Goal: Information Seeking & Learning: Learn about a topic

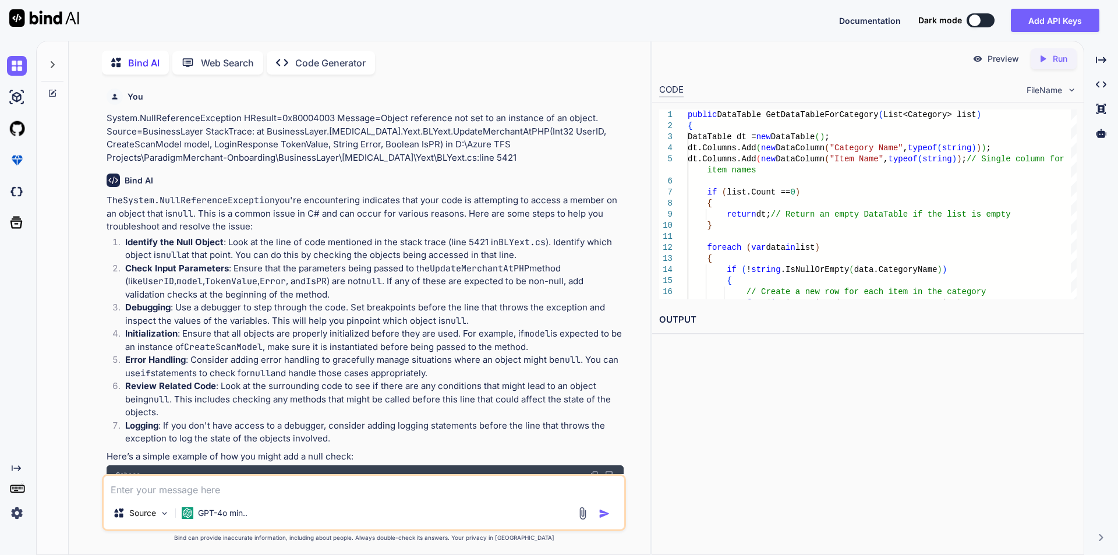
scroll to position [6184, 0]
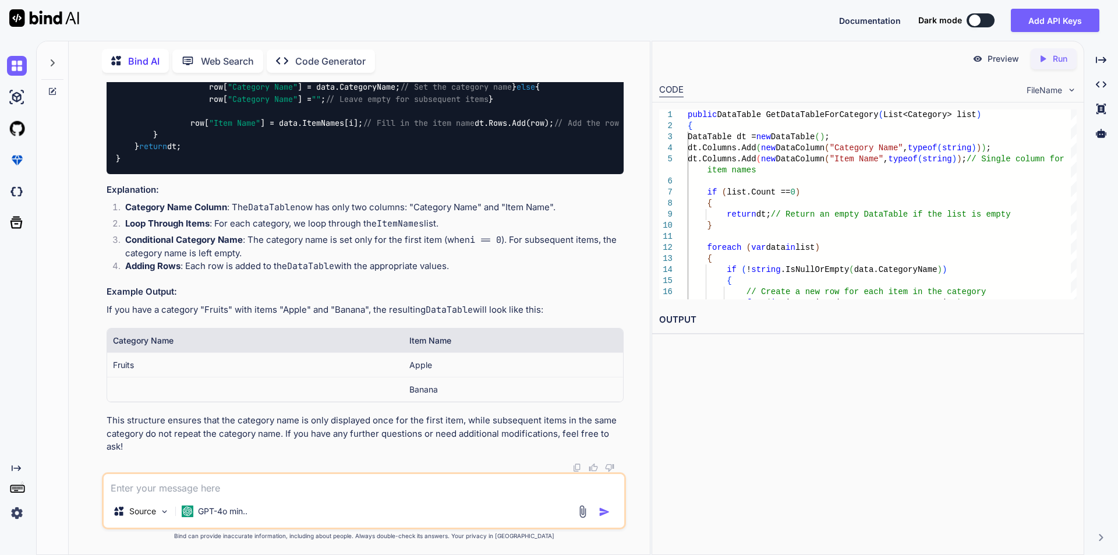
click at [56, 62] on icon at bounding box center [52, 62] width 9 height 9
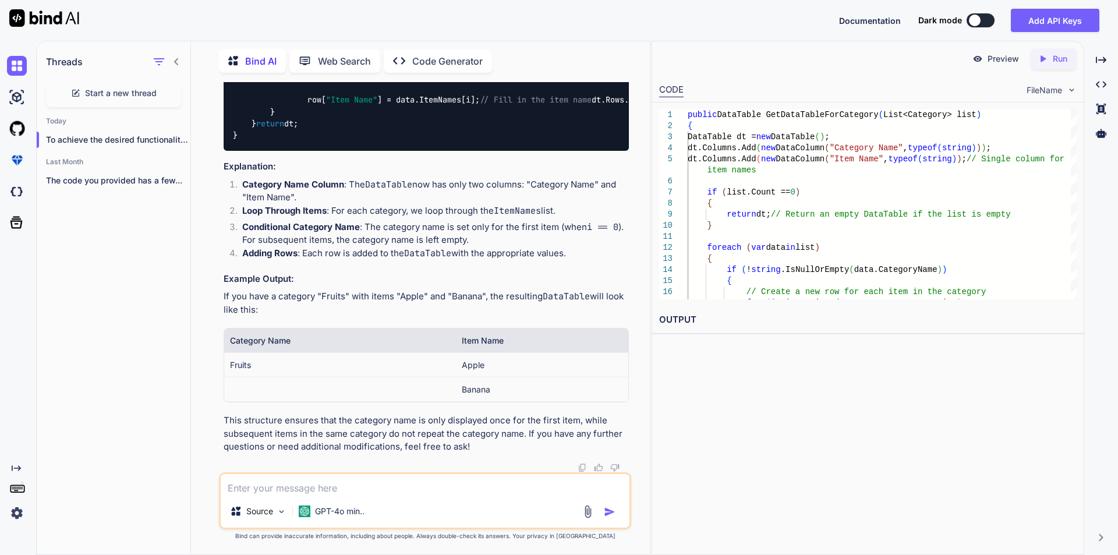
scroll to position [6842, 0]
click at [174, 136] on icon "button" at bounding box center [177, 139] width 7 height 7
click at [191, 182] on div "Delete" at bounding box center [227, 183] width 114 height 23
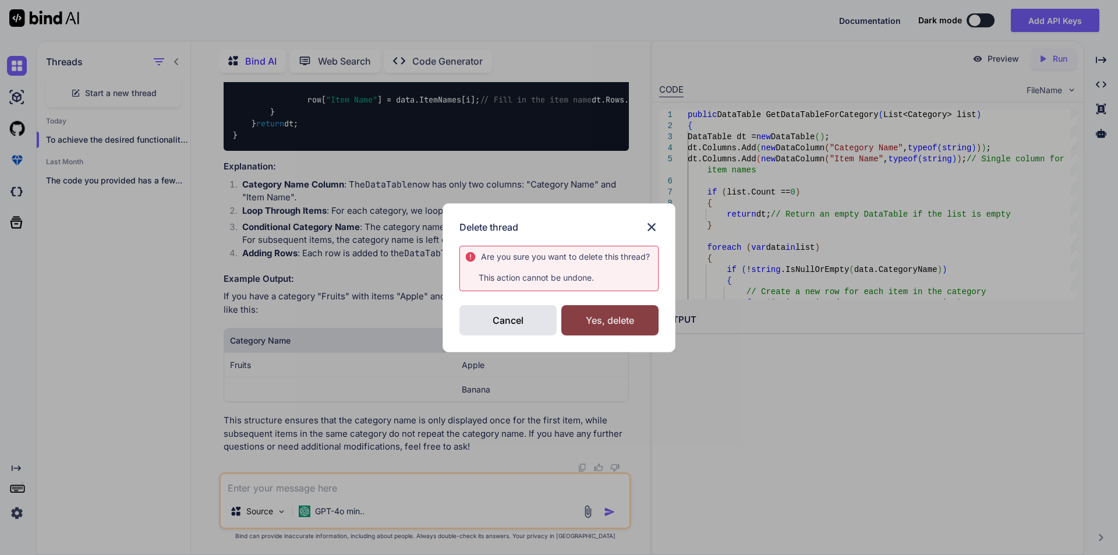
click at [606, 318] on div "Yes, delete" at bounding box center [609, 320] width 97 height 30
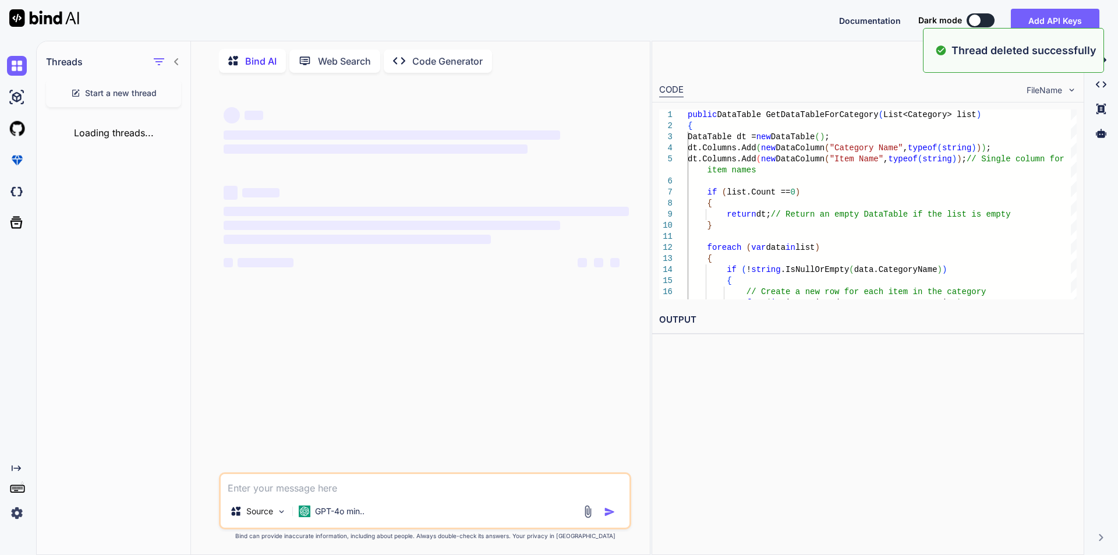
scroll to position [0, 0]
type textarea "x"
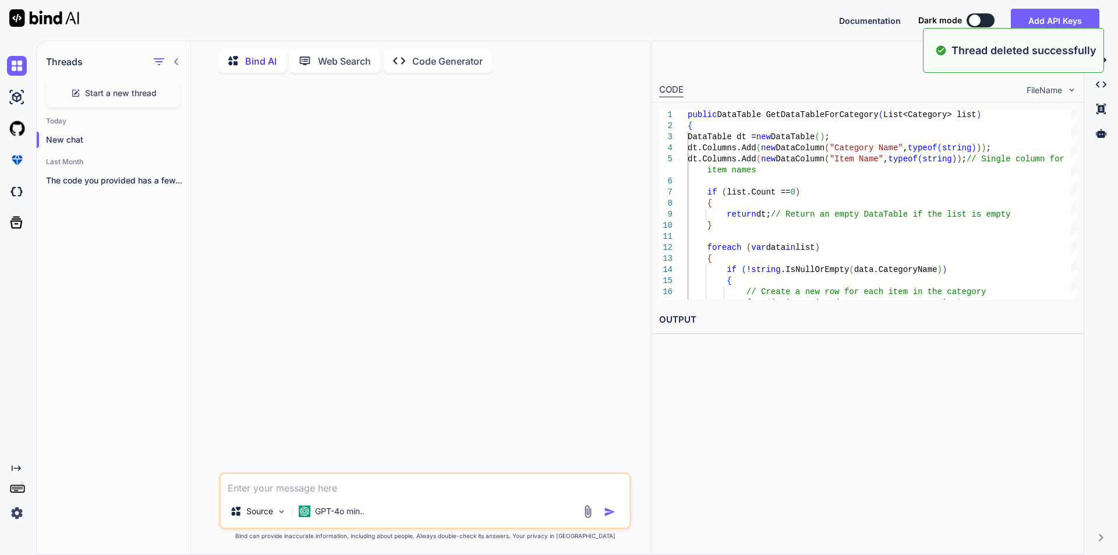
click at [337, 488] on textarea at bounding box center [425, 484] width 409 height 21
paste textarea "public DataTable GetDataTableForInventory(List<InventoryItem> list) { DataTable…"
type textarea "public DataTable GetDataTableForInventory(List<InventoryItem> list) { DataTable…"
type textarea "x"
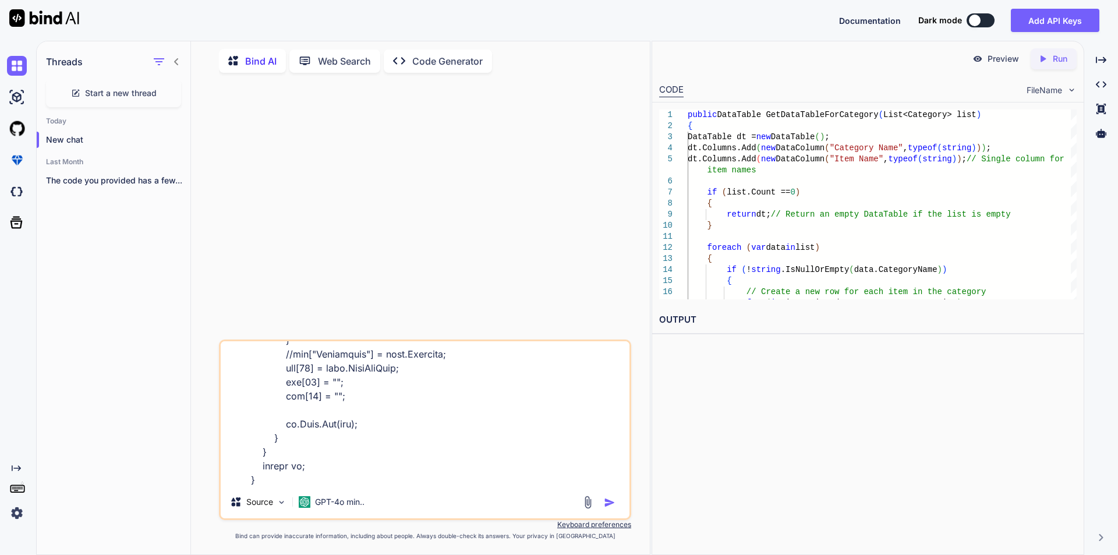
type textarea "public DataTable GetDataTableForInventory(List<InventoryItem> list) { DataTable…"
click at [1070, 92] on img at bounding box center [1072, 90] width 10 height 10
click at [174, 177] on icon "button" at bounding box center [177, 180] width 7 height 7
click at [198, 220] on span "Delete" at bounding box center [204, 224] width 25 height 12
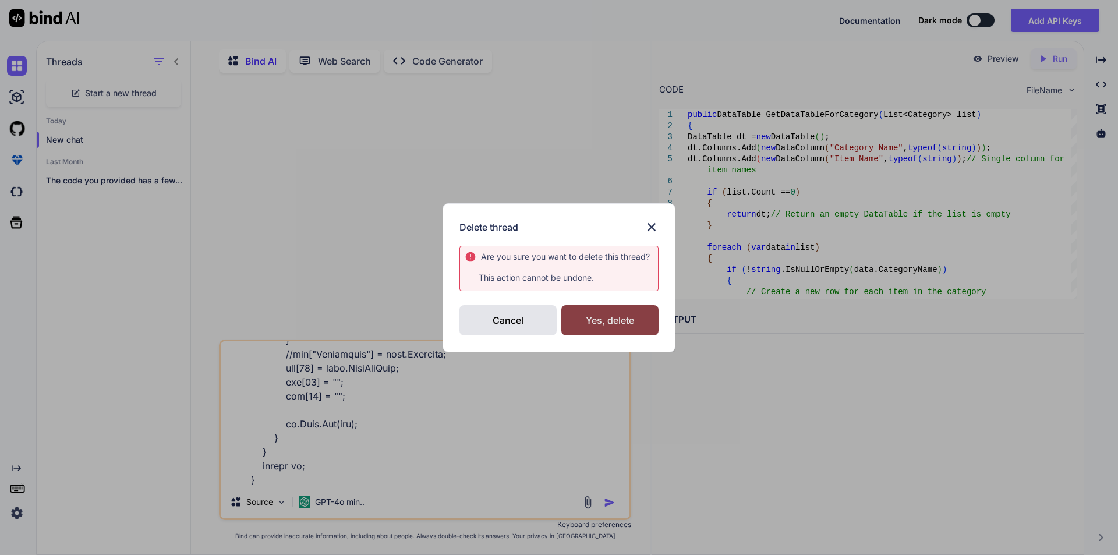
click at [583, 318] on div "Yes, delete" at bounding box center [609, 320] width 97 height 30
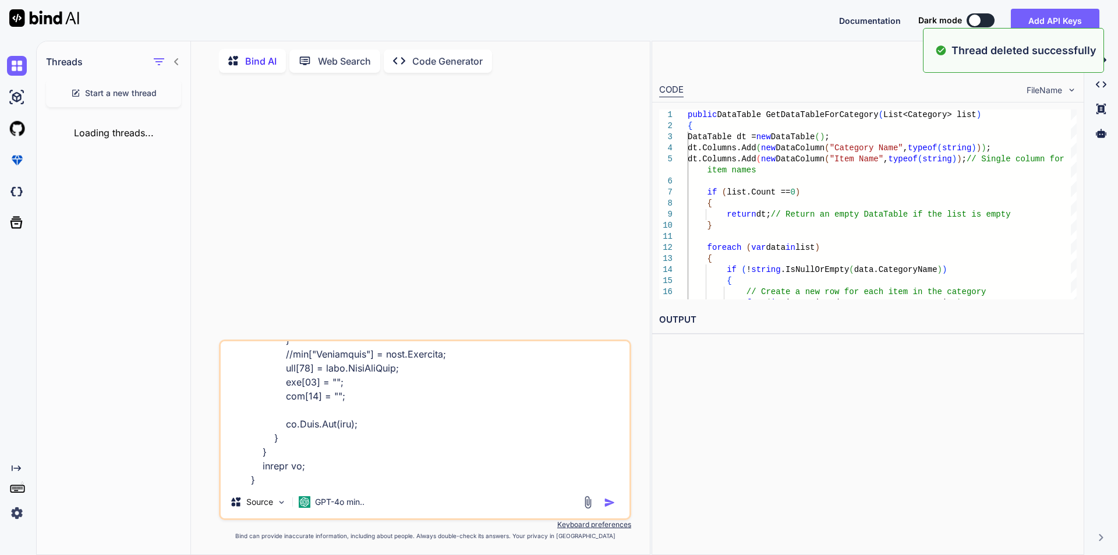
type textarea "x"
click at [295, 489] on div "Source GPT-4o min.." at bounding box center [425, 429] width 412 height 181
click at [324, 490] on div "Source GPT-4o min.." at bounding box center [425, 429] width 412 height 181
click at [333, 476] on textarea at bounding box center [425, 413] width 409 height 144
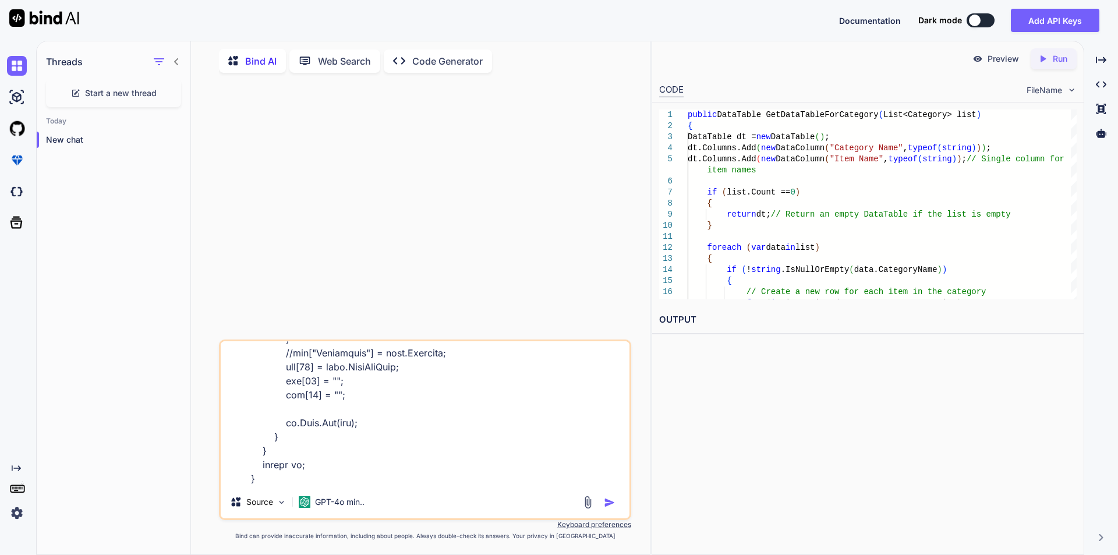
type textarea "public DataTable GetDataTableForInventory(List<InventoryItem> list) { DataTable…"
type textarea "x"
type textarea "public DataTable GetDataTableForInventory(List<InventoryItem> list) { DataTable…"
type textarea "x"
type textarea "public DataTable GetDataTableForInventory(List<InventoryItem> list) { DataTable…"
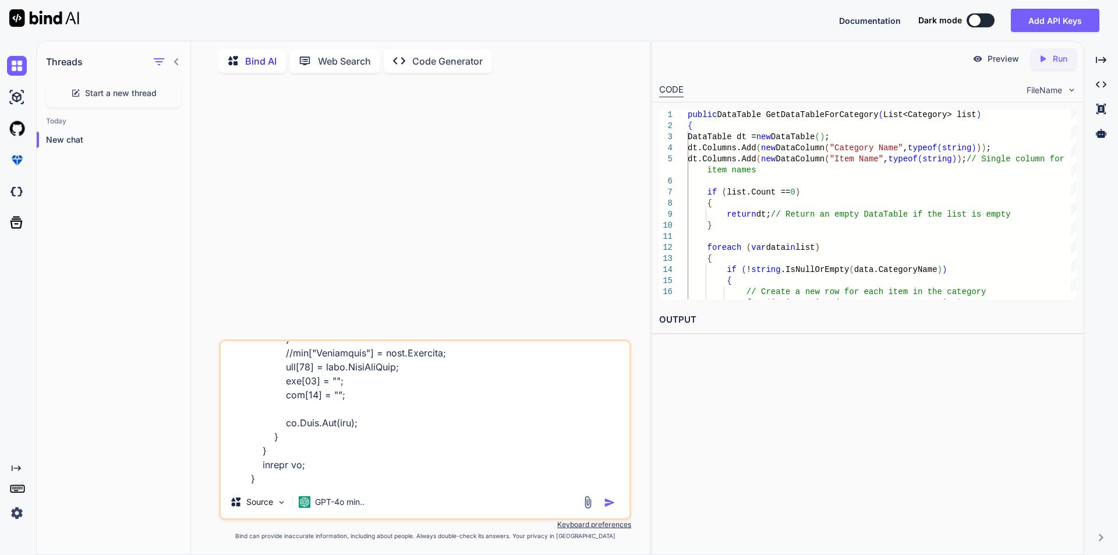
type textarea "x"
type textarea "public DataTable GetDataTableForInventory(List<InventoryItem> list) { DataTable…"
type textarea "x"
type textarea "public DataTable GetDataTableForInventory(List<InventoryItem> list) { DataTable…"
type textarea "x"
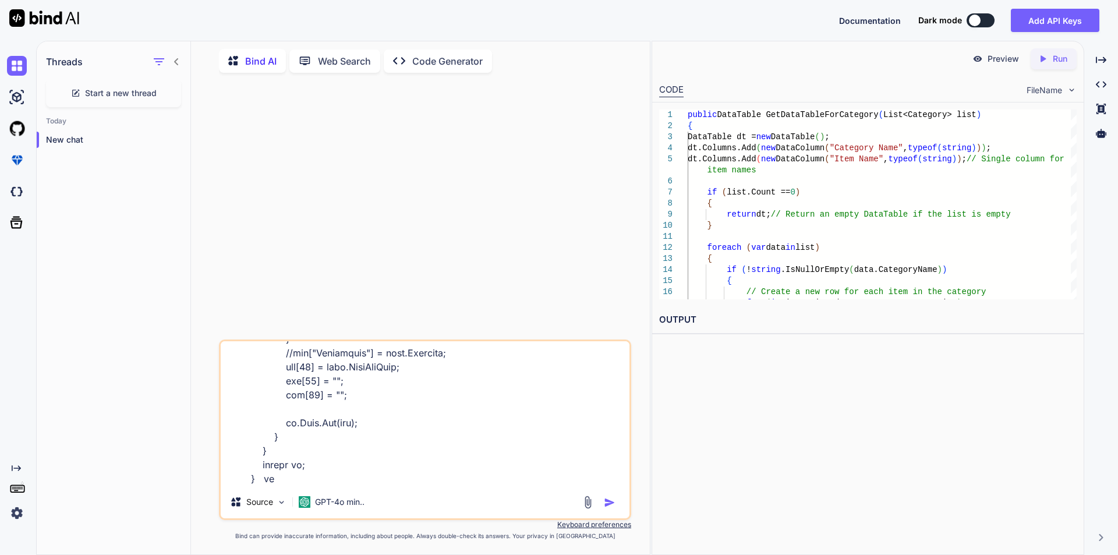
type textarea "public DataTable GetDataTableForInventory(List<InventoryItem> list) { DataTable…"
type textarea "x"
type textarea "public DataTable GetDataTableForInventory(List<InventoryItem> list) { DataTable…"
type textarea "x"
type textarea "public DataTable GetDataTableForInventory(List<InventoryItem> list) { DataTable…"
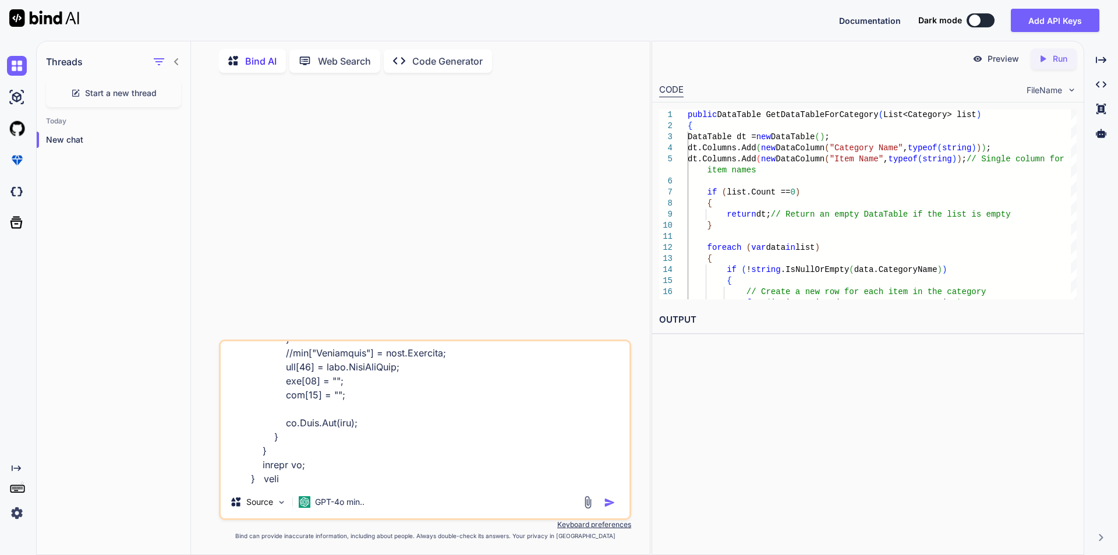
type textarea "x"
type textarea "public DataTable GetDataTableForInventory(List<InventoryItem> list) { DataTable…"
type textarea "x"
type textarea "public DataTable GetDataTableForInventory(List<InventoryItem> list) { DataTable…"
type textarea "x"
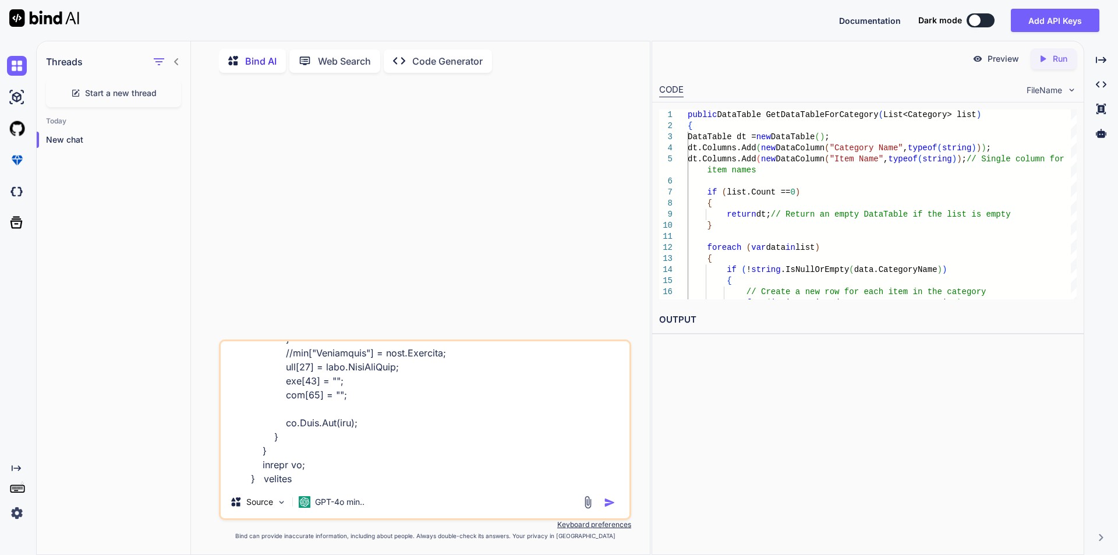
type textarea "public DataTable GetDataTableForInventory(List<InventoryItem> list) { DataTable…"
type textarea "x"
type textarea "public DataTable GetDataTableForInventory(List<InventoryItem> list) { DataTable…"
type textarea "x"
type textarea "public DataTable GetDataTableForInventory(List<InventoryItem> list) { DataTable…"
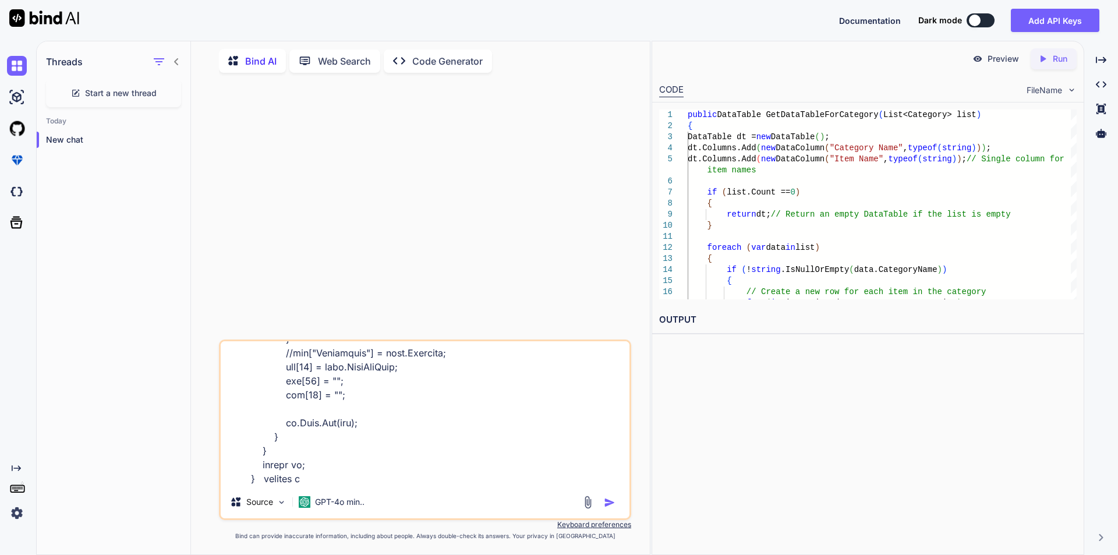
type textarea "x"
type textarea "public DataTable GetDataTableForInventory(List<InventoryItem> list) { DataTable…"
type textarea "x"
type textarea "public DataTable GetDataTableForInventory(List<InventoryItem> list) { DataTable…"
type textarea "x"
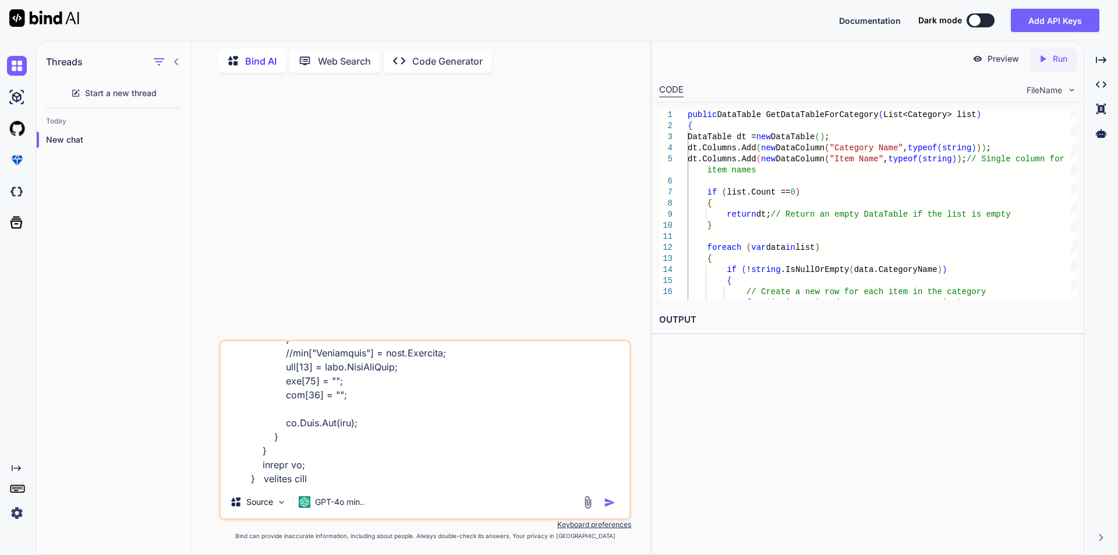
type textarea "public DataTable GetDataTableForInventory(List<InventoryItem> list) { DataTable…"
type textarea "x"
type textarea "public DataTable GetDataTableForInventory(List<InventoryItem> list) { DataTable…"
type textarea "x"
type textarea "public DataTable GetDataTableForInventory(List<InventoryItem> list) { DataTable…"
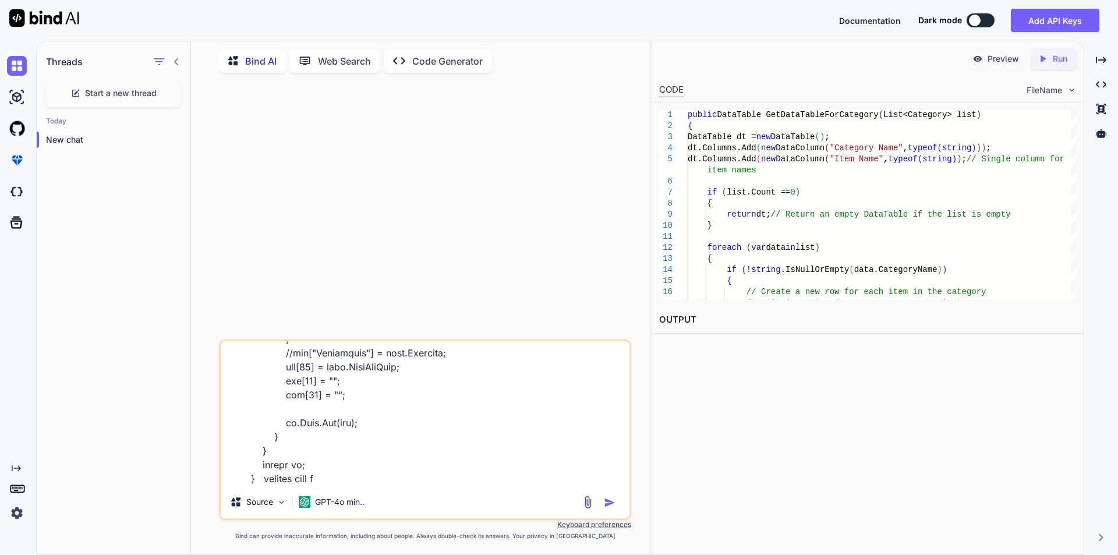
type textarea "x"
type textarea "public DataTable GetDataTableForInventory(List<InventoryItem> list) { DataTable…"
type textarea "x"
type textarea "public DataTable GetDataTableForInventory(List<InventoryItem> list) { DataTable…"
type textarea "x"
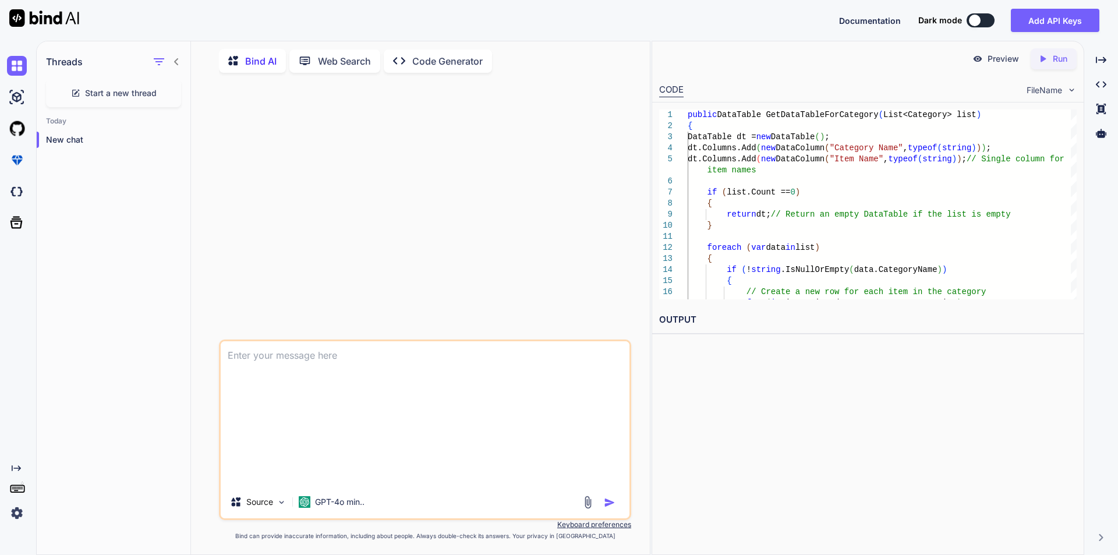
scroll to position [0, 0]
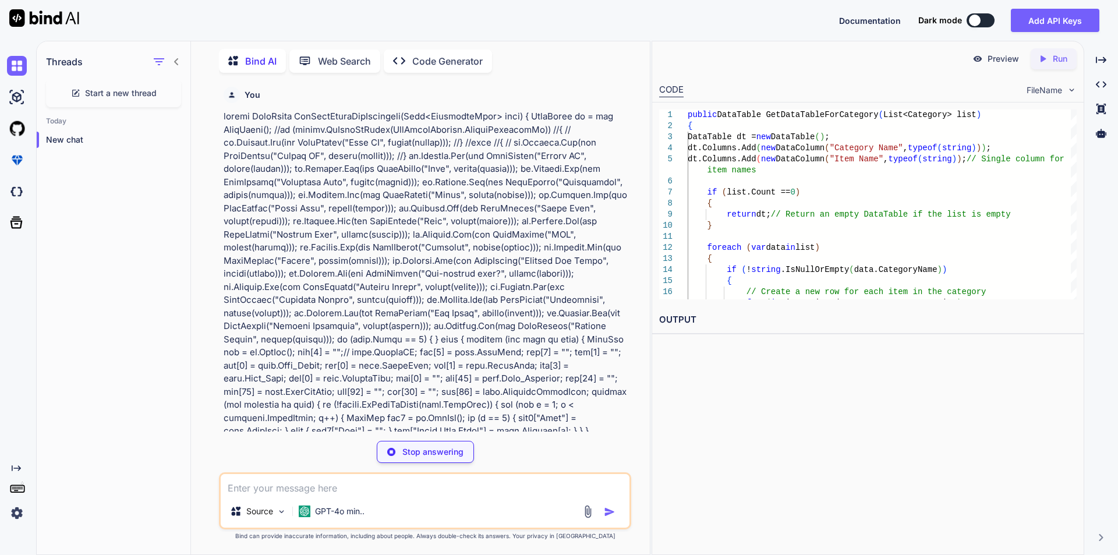
type textarea "x"
click at [173, 57] on icon at bounding box center [176, 61] width 9 height 9
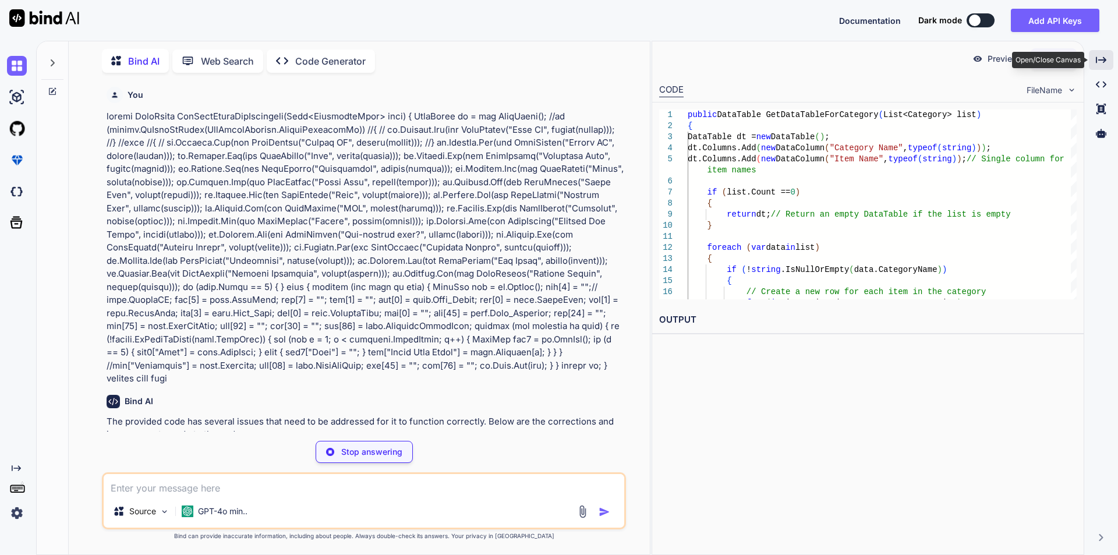
click at [1105, 62] on icon "Created with Pixso." at bounding box center [1101, 60] width 10 height 10
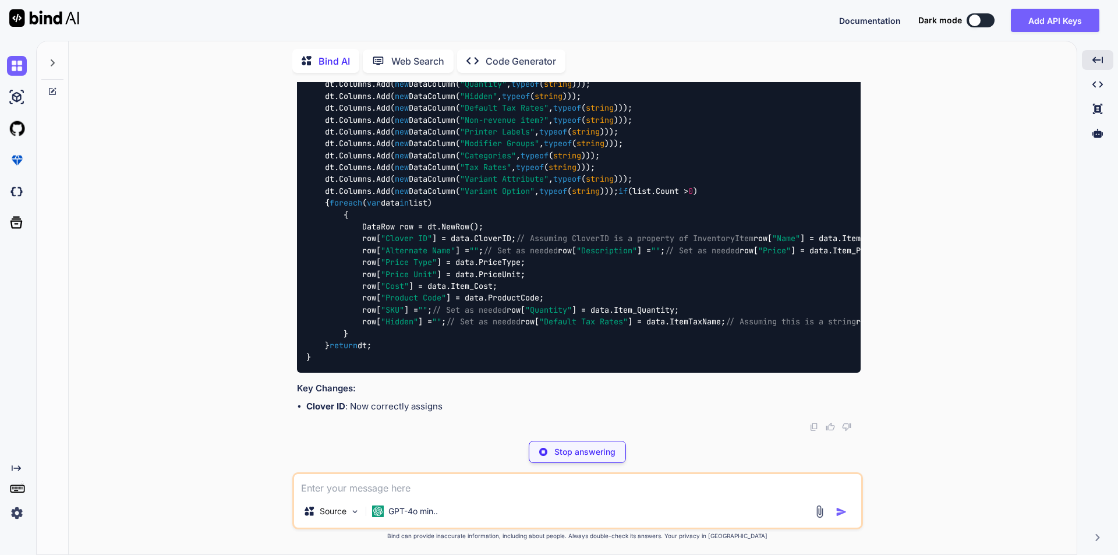
scroll to position [896, 0]
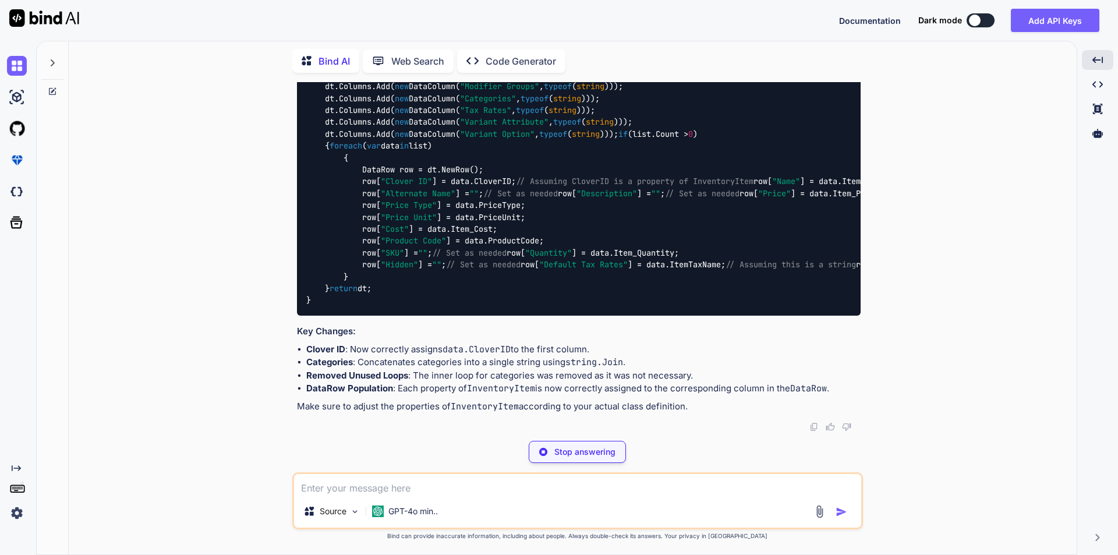
type textarea "x"
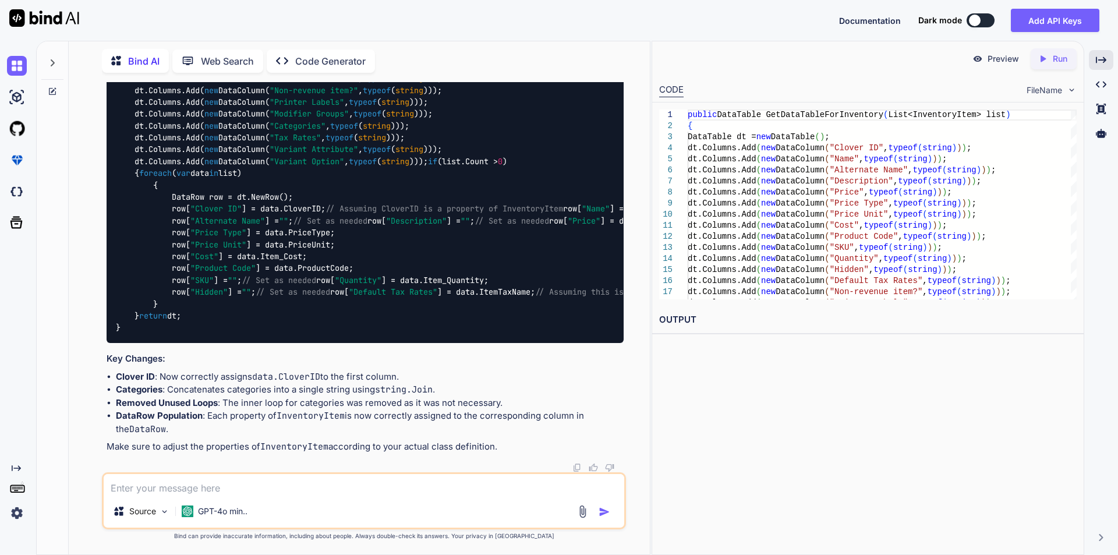
scroll to position [813, 0]
click at [1097, 54] on div "Created with Pixso." at bounding box center [1101, 60] width 24 height 20
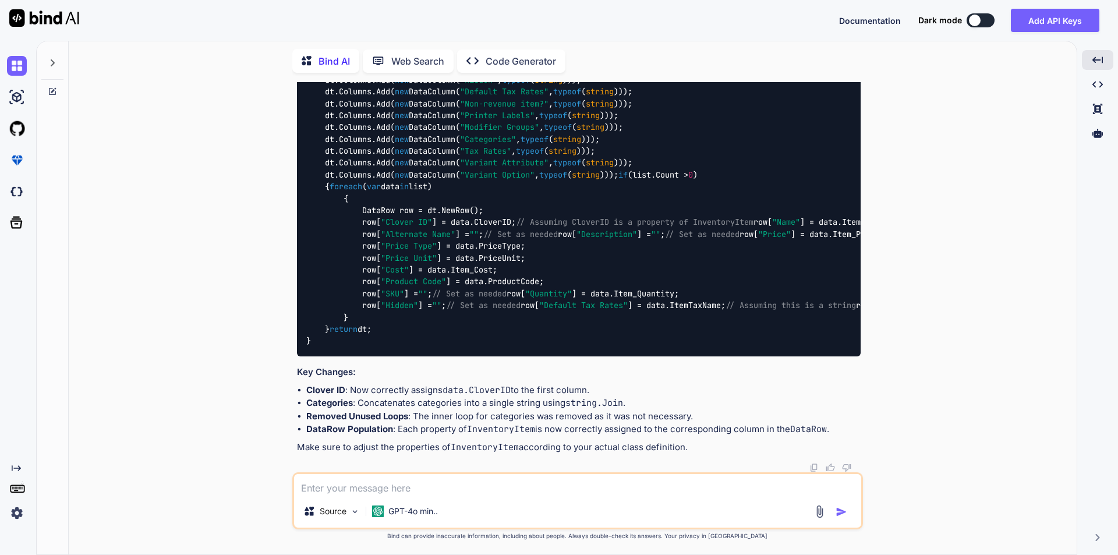
scroll to position [838, 0]
drag, startPoint x: 358, startPoint y: 296, endPoint x: 621, endPoint y: 295, distance: 263.2
copy code "row[ "Categories" ] = string .Join( ", " , data.Category);"
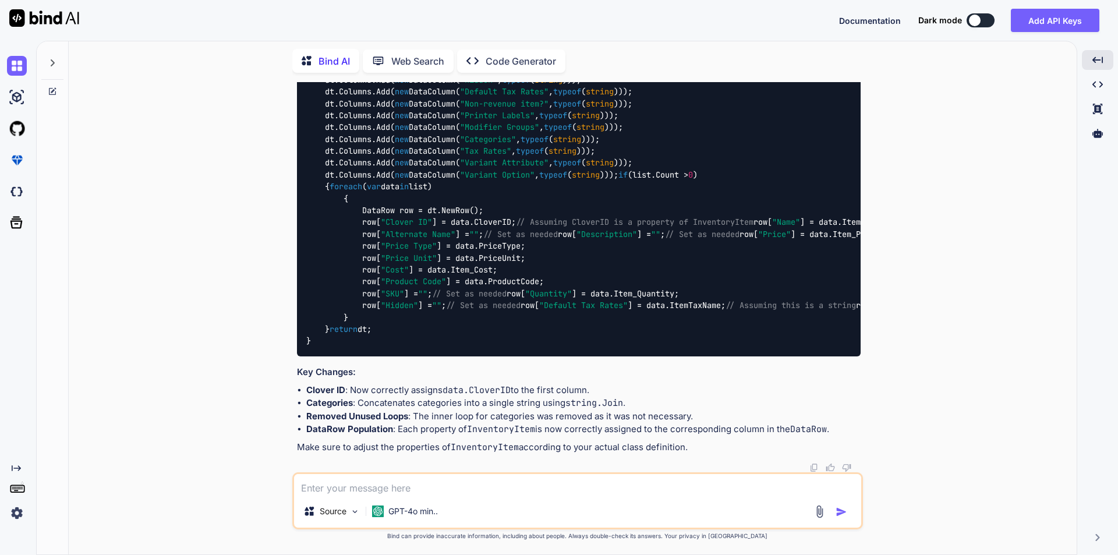
click at [417, 487] on textarea at bounding box center [577, 484] width 567 height 21
type textarea "a"
type textarea "x"
type textarea "ac"
type textarea "x"
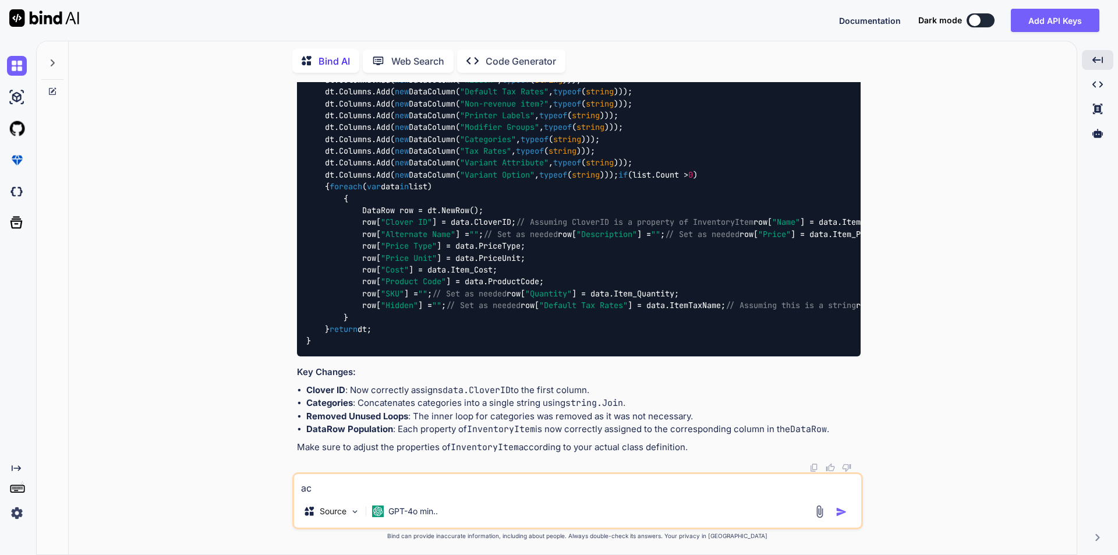
type textarea "acc"
type textarea "x"
type textarea "acco"
type textarea "x"
type textarea "accor"
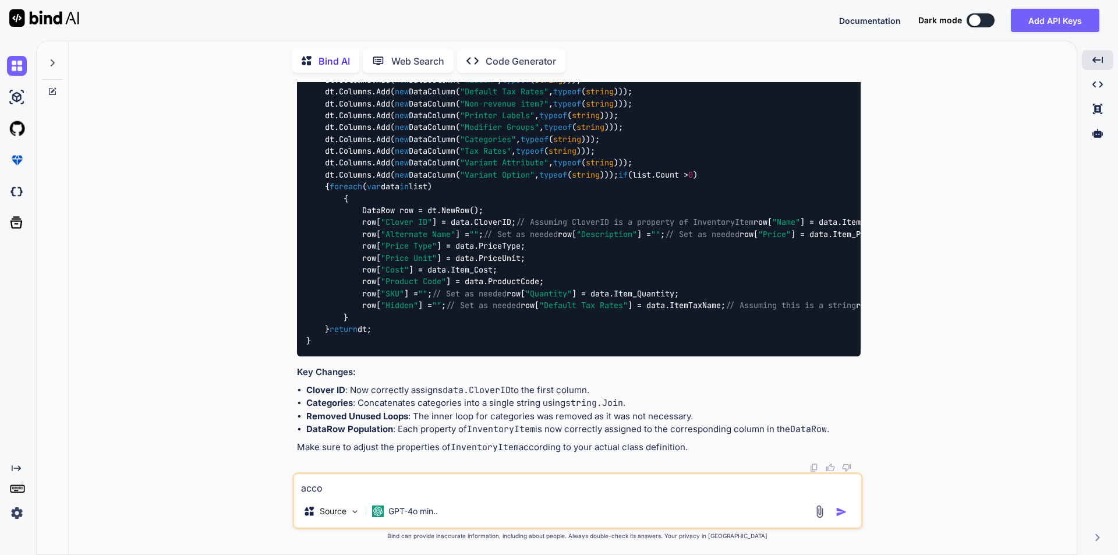
type textarea "x"
type textarea "accord"
type textarea "x"
type textarea "accordi"
type textarea "x"
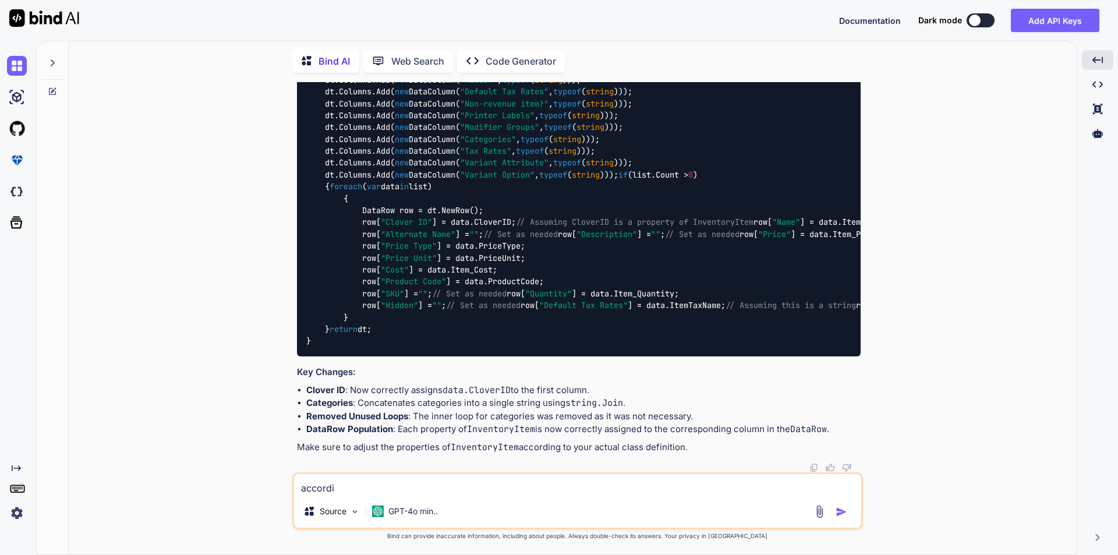
type textarea "accordin"
type textarea "x"
type textarea "according"
type textarea "x"
type textarea "according"
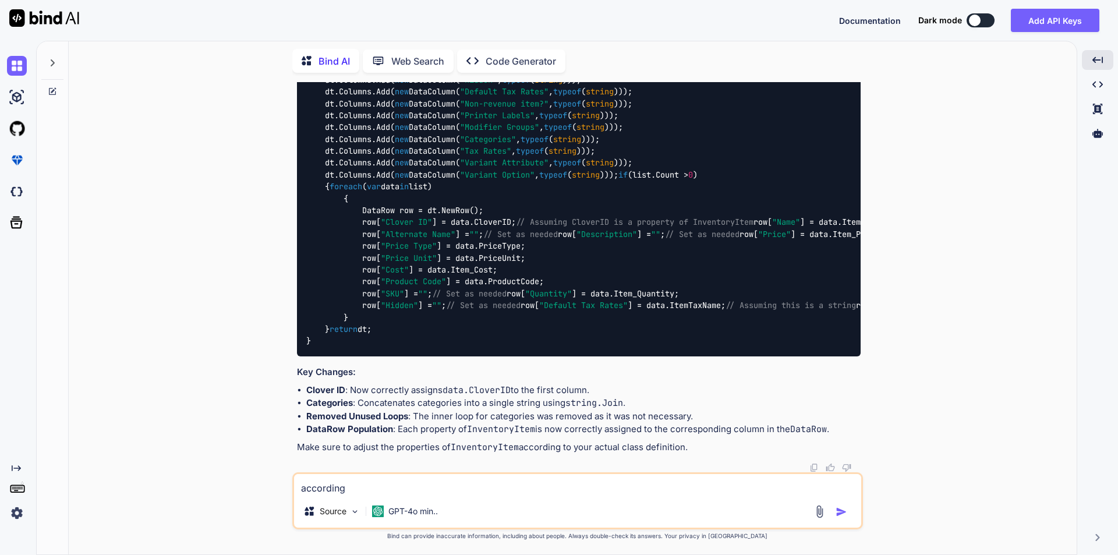
type textarea "x"
type textarea "according t"
type textarea "x"
type textarea "according to"
type textarea "x"
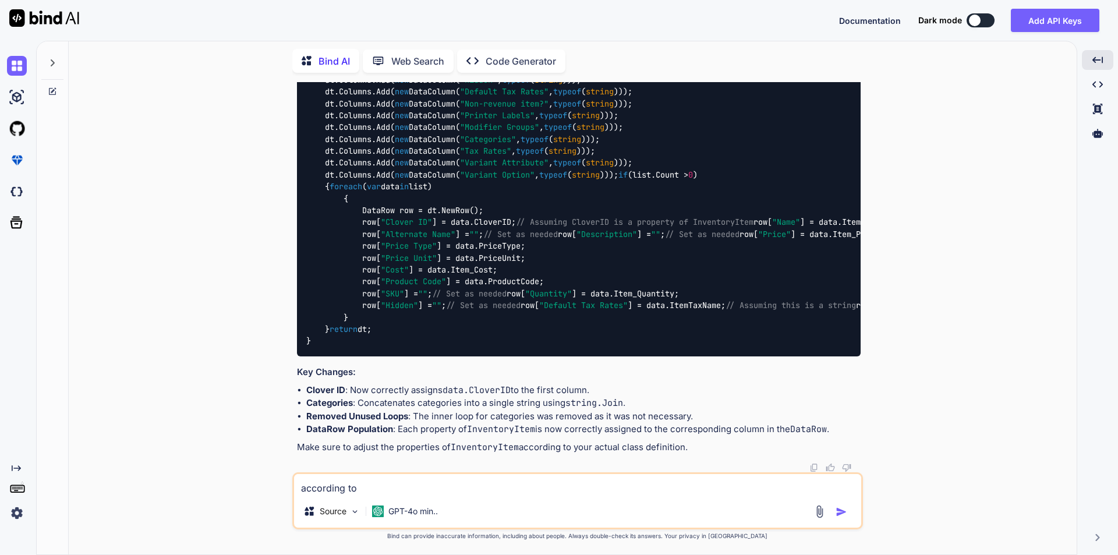
type textarea "according to"
type textarea "x"
type textarea "according to t"
type textarea "x"
type textarea "according to th"
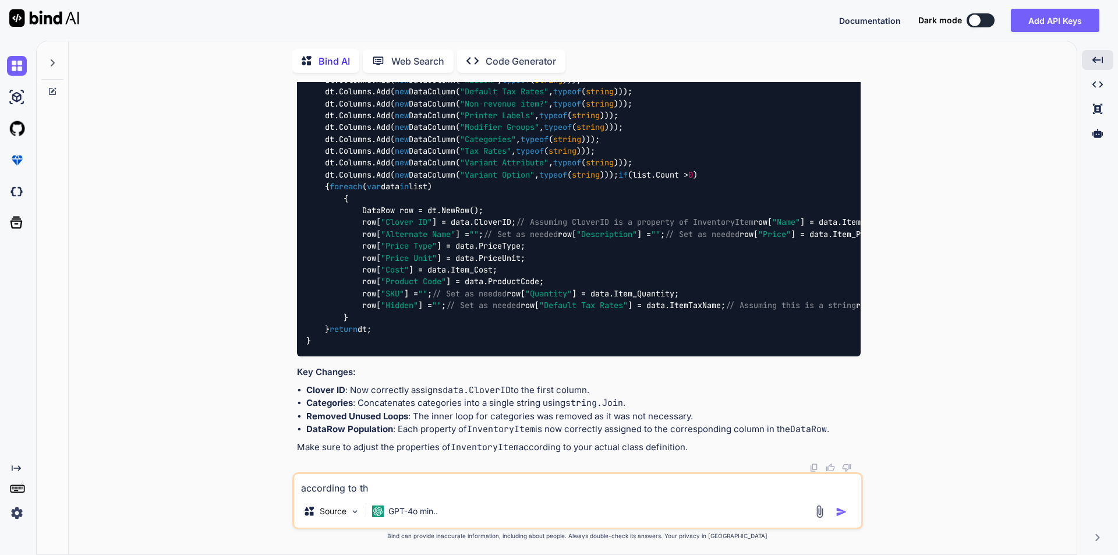
type textarea "x"
type textarea "according to thi"
type textarea "x"
type textarea "according to this"
type textarea "x"
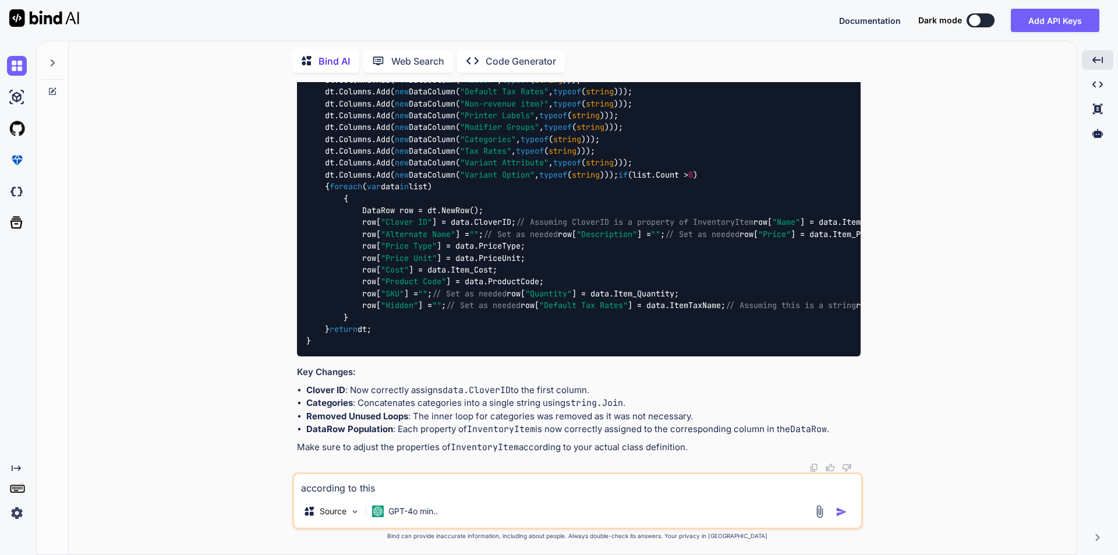
type textarea "according to this"
type textarea "x"
type textarea "according to this c"
type textarea "x"
type textarea "according to this co"
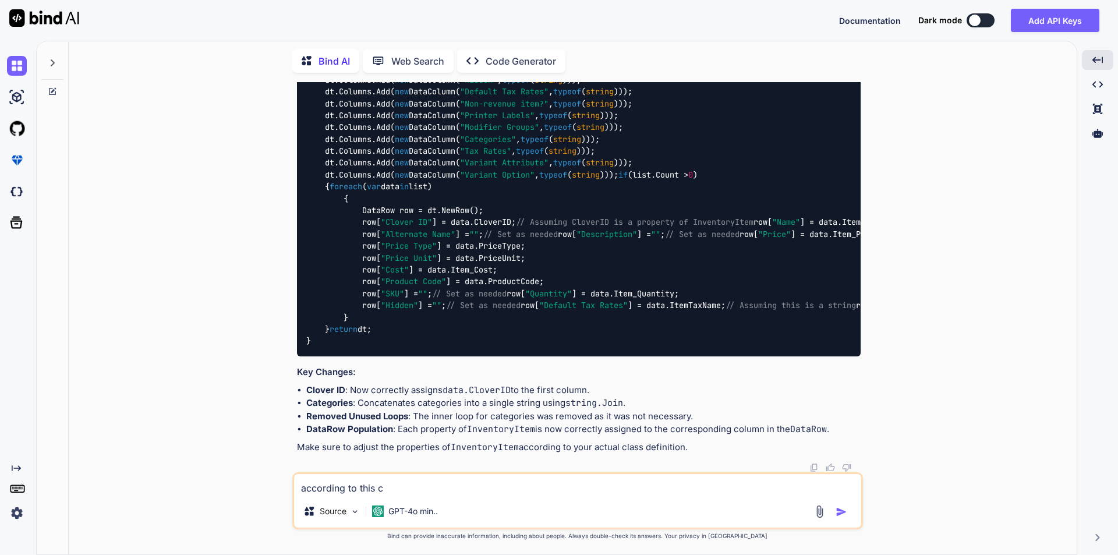
type textarea "x"
type textarea "according to this cod"
type textarea "x"
type textarea "according to this code"
type textarea "x"
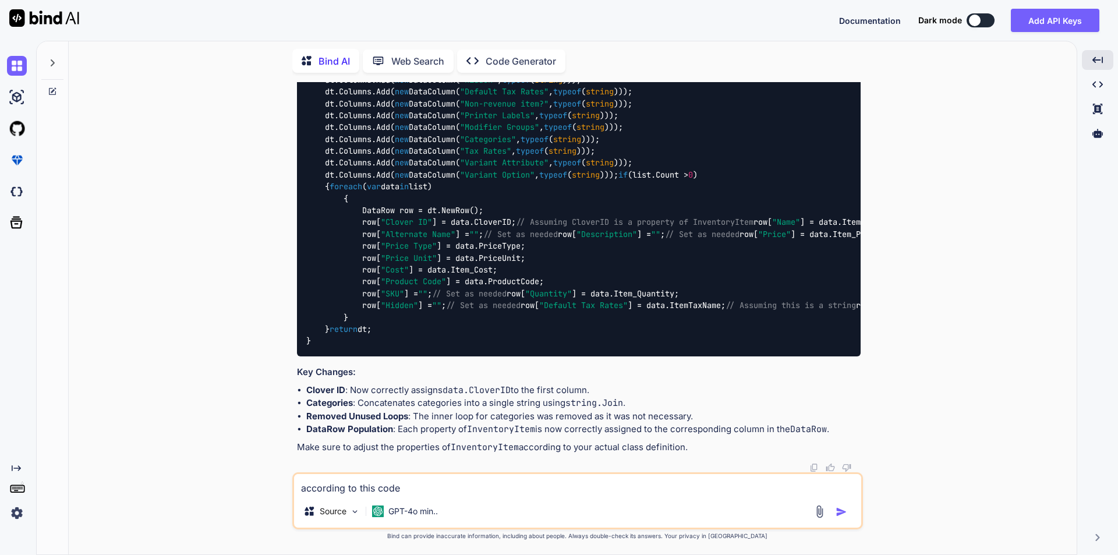
type textarea "according to this code"
type textarea "x"
type textarea "according to this code w"
type textarea "x"
type textarea "according to this code we"
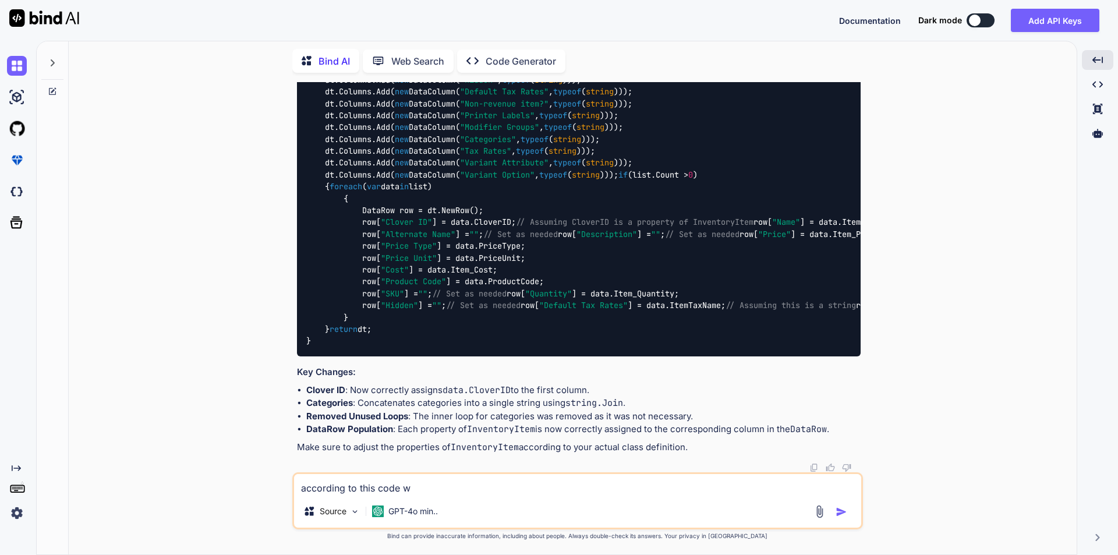
type textarea "x"
type textarea "according to this code we"
type textarea "x"
type textarea "according to this code we s"
type textarea "x"
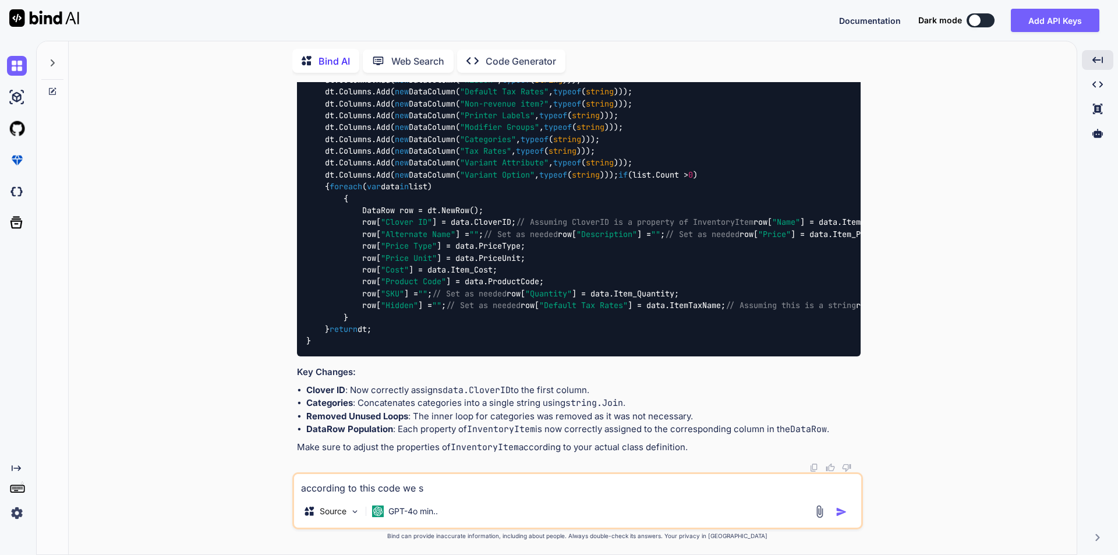
type textarea "according to this code we sh"
type textarea "x"
type textarea "according to this code we sho"
type textarea "x"
type textarea "according to this code we show"
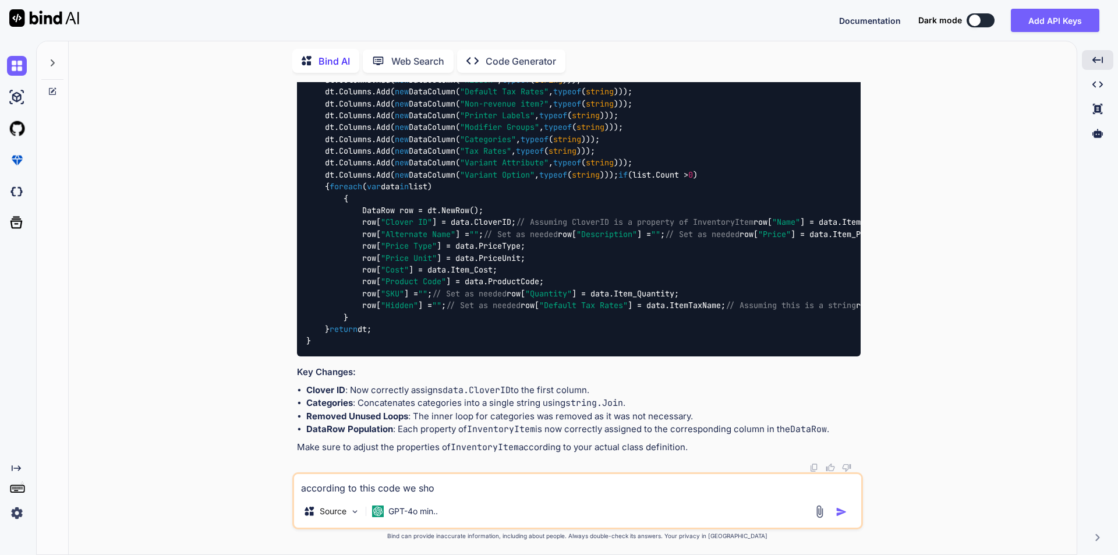
type textarea "x"
type textarea "according to this code we show"
type textarea "x"
type textarea "according to this code we show o"
type textarea "x"
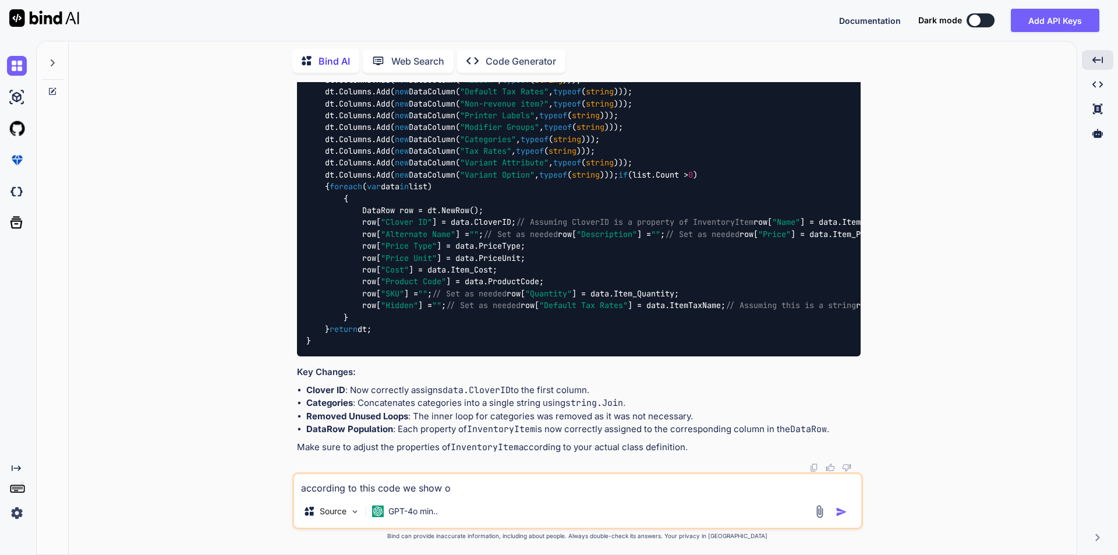
type textarea "according to this code we show on"
type textarea "x"
type textarea "according to this code we show onl"
type textarea "x"
type textarea "according to this code we show only"
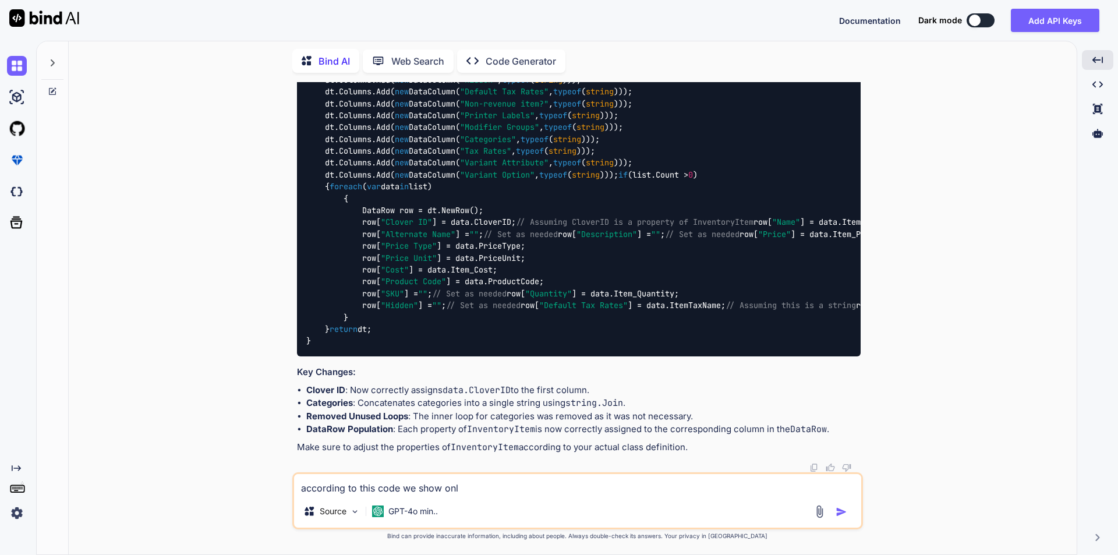
type textarea "x"
type textarea "according to this code we show only"
type textarea "x"
type textarea "according to this code we show only"
type textarea "x"
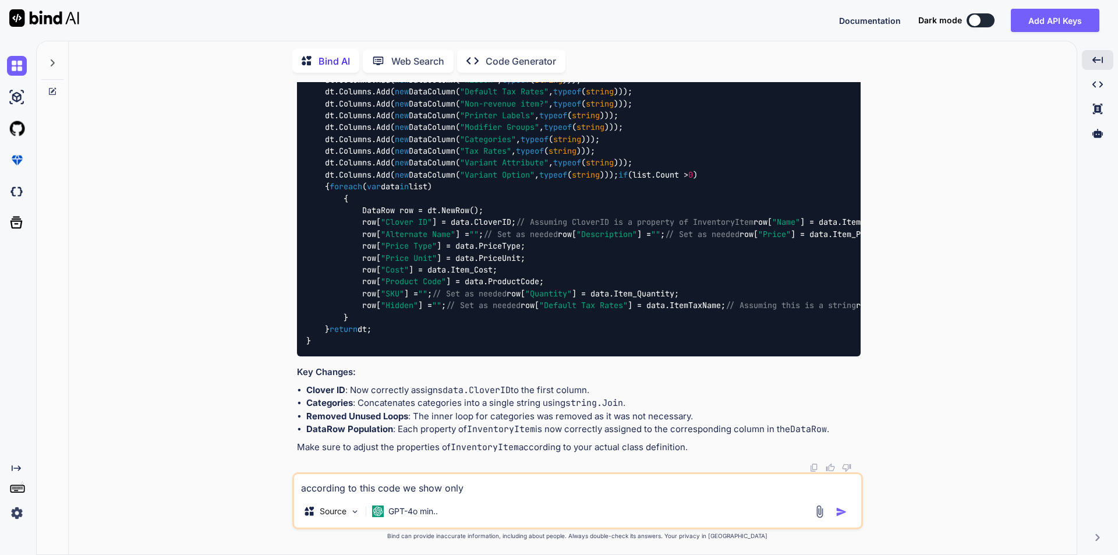
type textarea "according to this code we show only i"
type textarea "x"
type textarea "according to this code we show only id"
type textarea "x"
type textarea "according to this code we show only id"
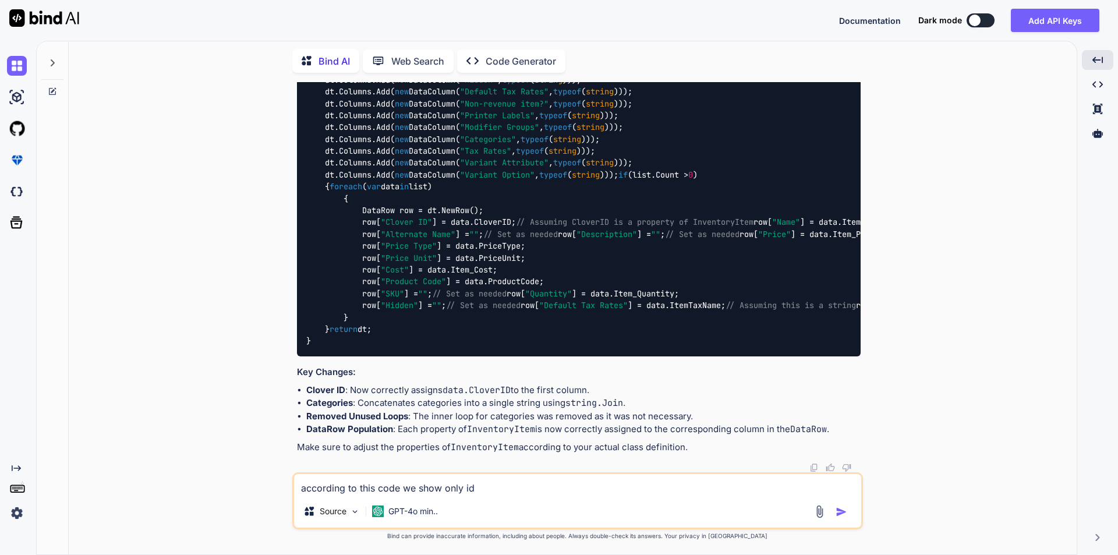
type textarea "x"
type textarea "according to this code we show only id"
type textarea "x"
type textarea "according to this code we show only i"
type textarea "x"
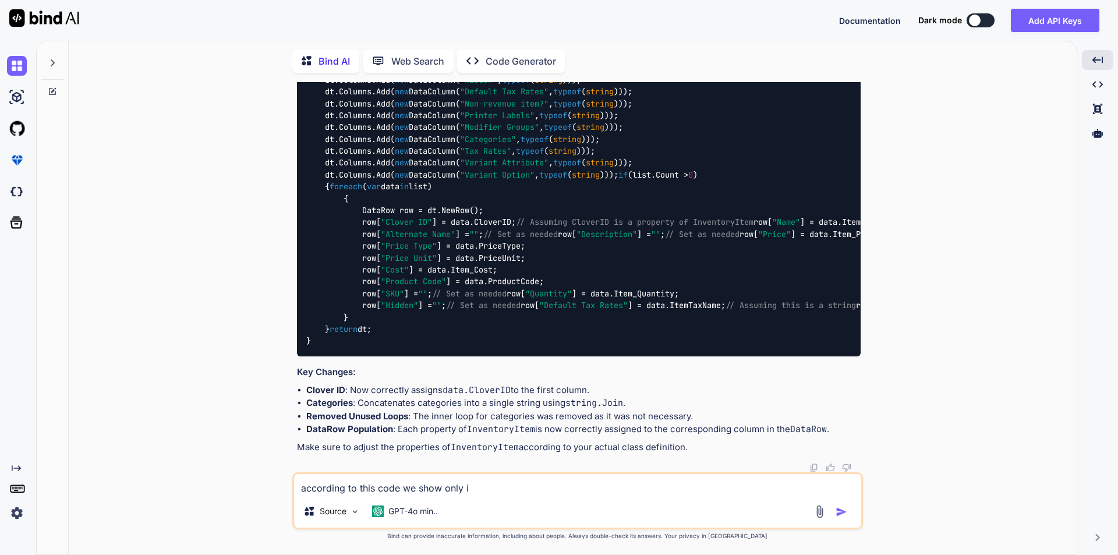
type textarea "according to this code we show only"
type textarea "x"
type textarea "according to this code we show only"
type textarea "x"
type textarea "according to this code we show onl"
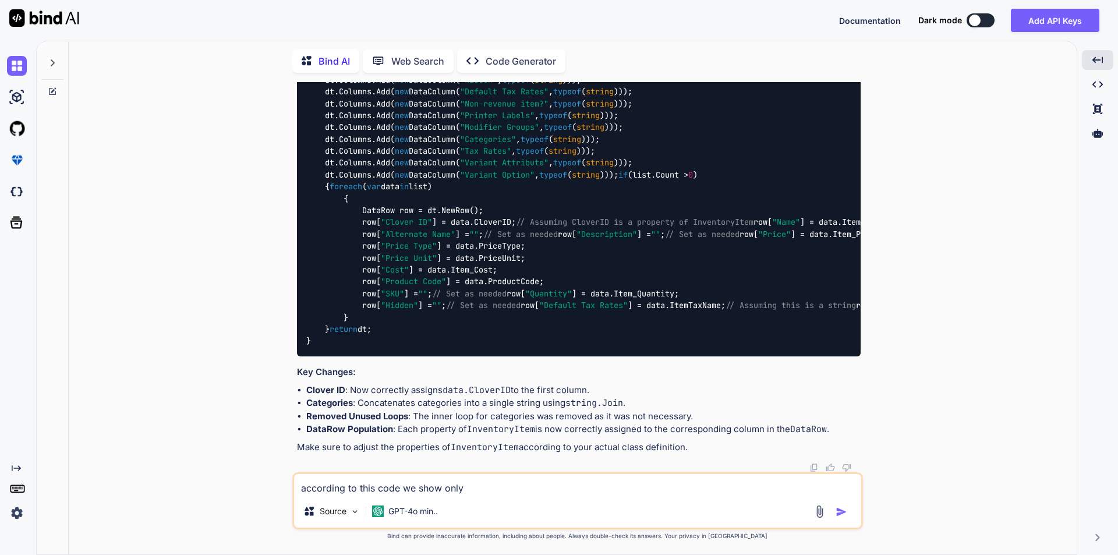
type textarea "x"
type textarea "according to this code we show on"
type textarea "x"
type textarea "according to this code we show o"
type textarea "x"
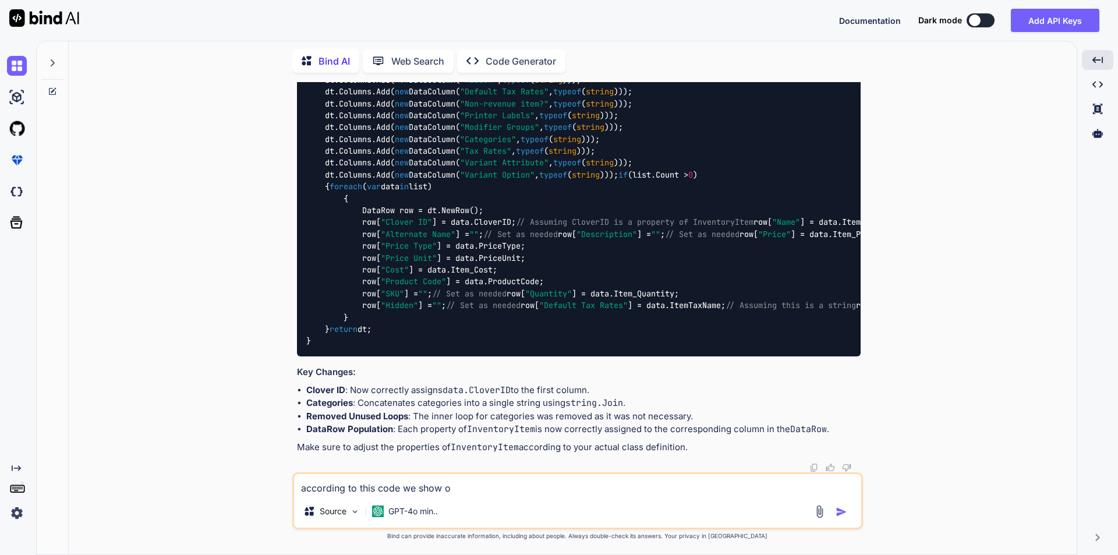
type textarea "according to this code we show"
type textarea "x"
type textarea "according to this code we show i"
type textarea "x"
type textarea "according to this code we show id"
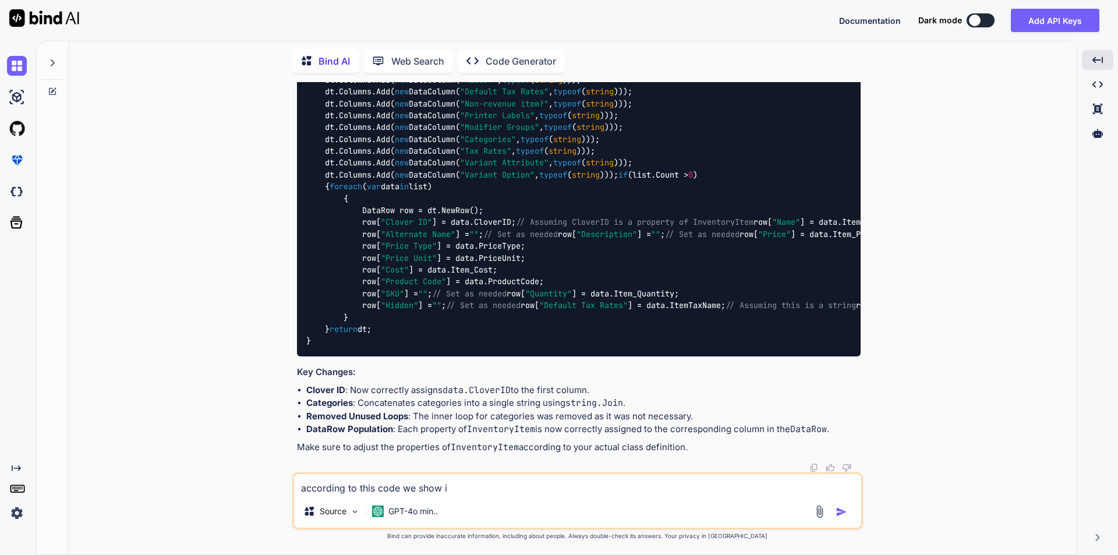
type textarea "x"
type textarea "according to this code we show id"
type textarea "x"
type textarea "according to this code we show id b"
type textarea "x"
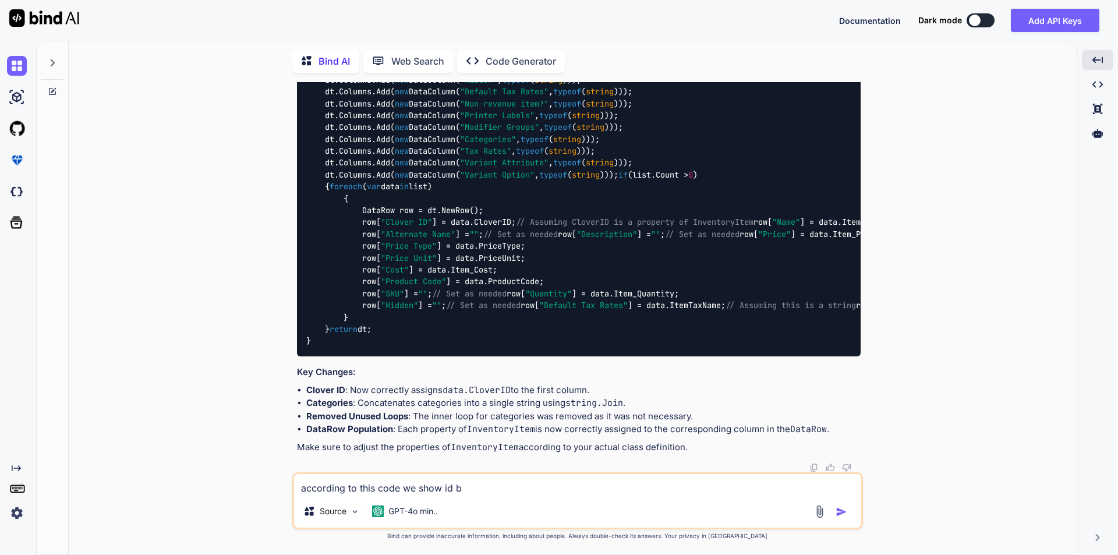
type textarea "according to this code we show id bu"
type textarea "x"
type textarea "according to this code we show id but"
type textarea "x"
type textarea "according to this code we show id but"
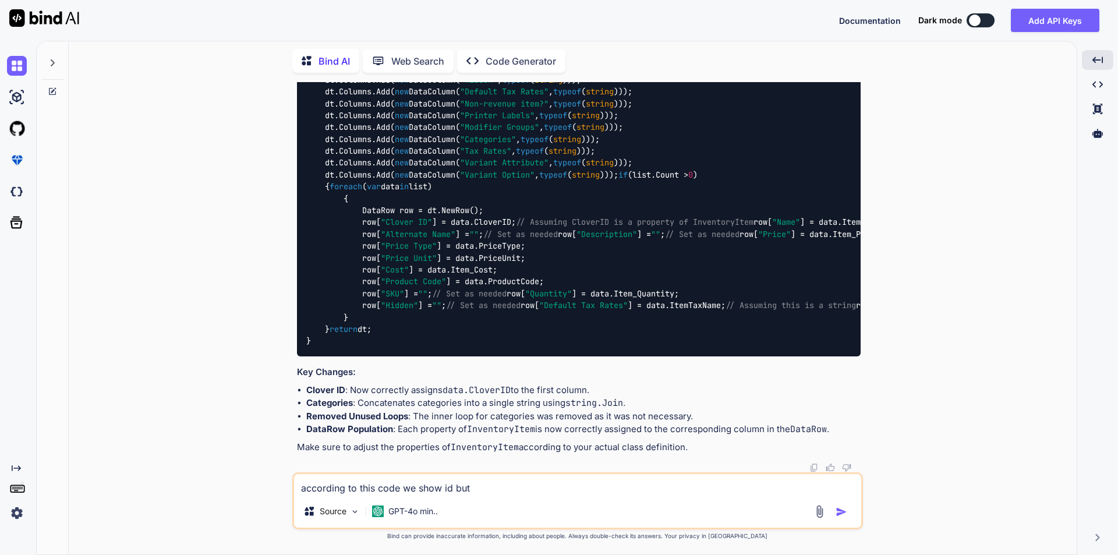
type textarea "x"
type textarea "according to this code we show id but w"
type textarea "x"
type textarea "according to this code we show id but we"
type textarea "x"
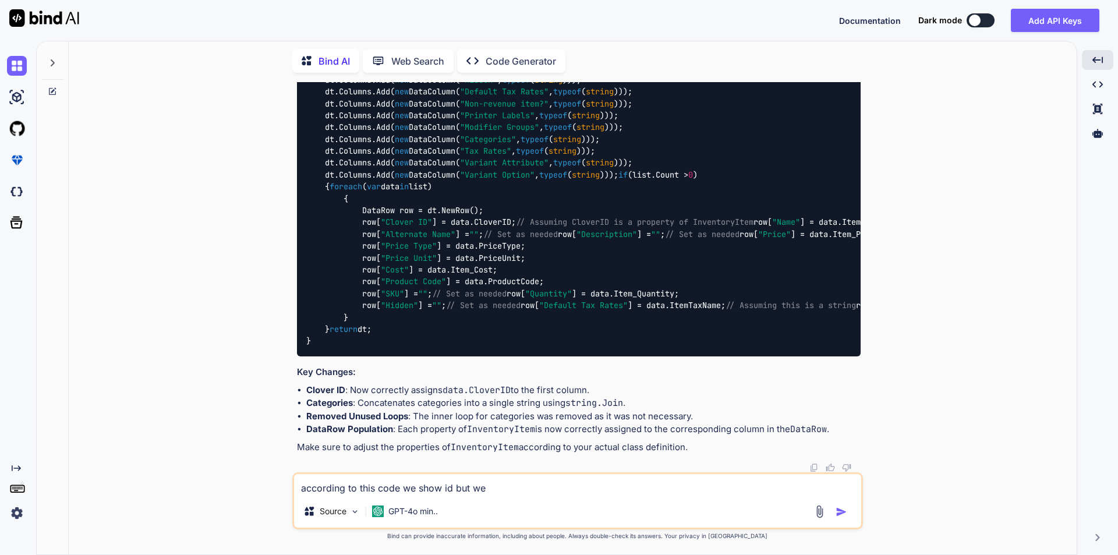
type textarea "according to this code we show id but we"
type textarea "x"
type textarea "according to this code we show id but we s"
type textarea "x"
type textarea "according to this code we show id but we sh"
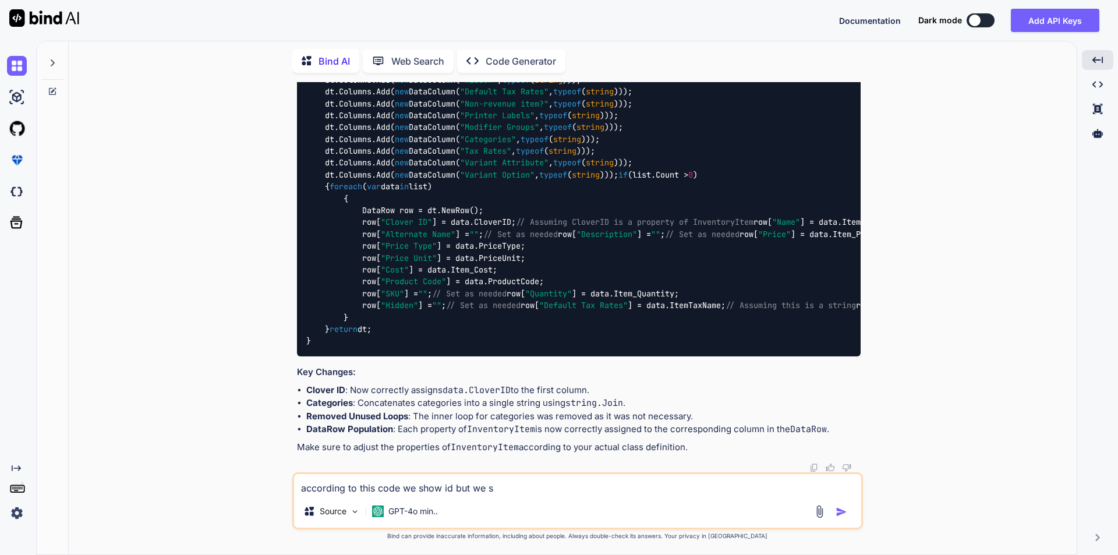
type textarea "x"
type textarea "according to this code we show id but we sho"
type textarea "x"
type textarea "according to this code we show id but we show"
type textarea "x"
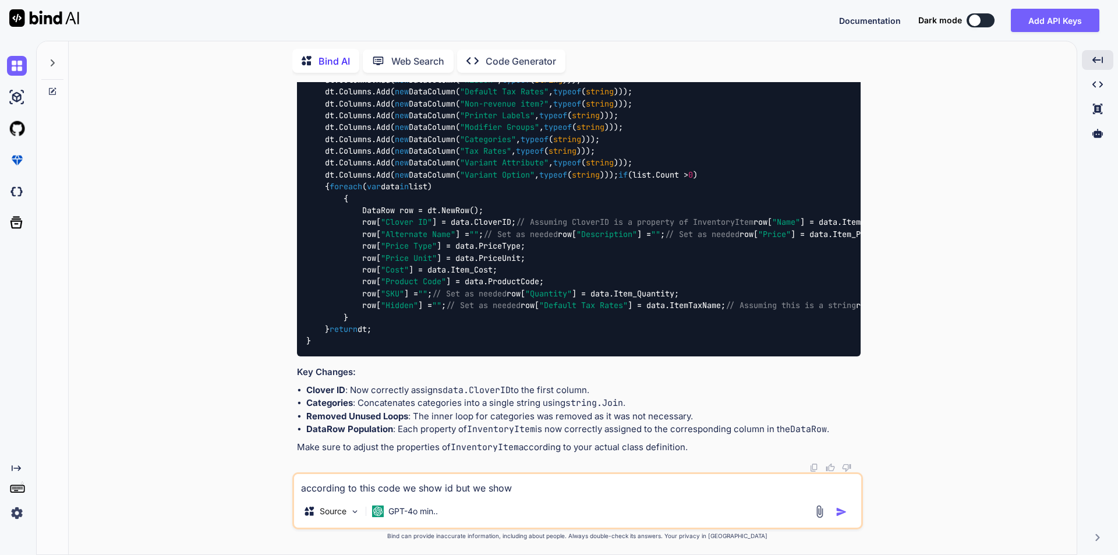
type textarea "according to this code we show id but we show"
type textarea "x"
type textarea "according to this code we show id but we show c"
type textarea "x"
type textarea "according to this code we show id but we show ca"
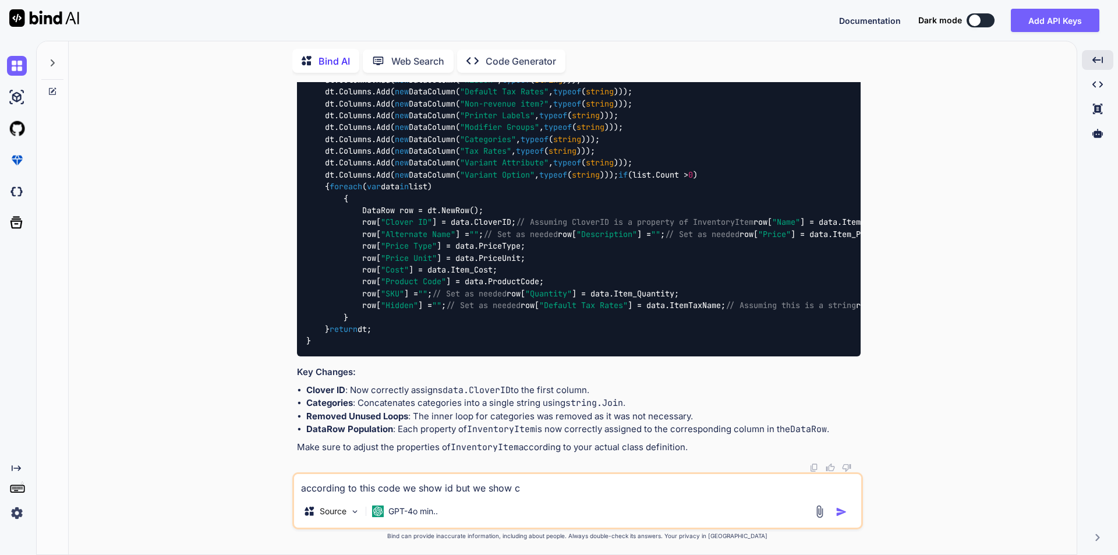
type textarea "x"
type textarea "according to this code we show id but we show cat"
type textarea "x"
type textarea "according to this code we show id but we show cate"
type textarea "x"
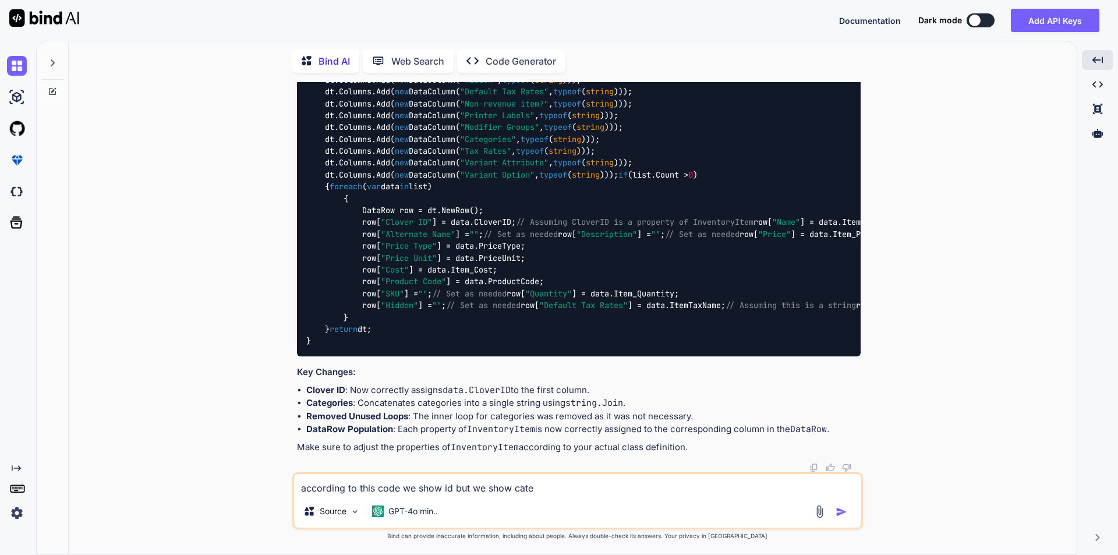
type textarea "according to this code we show id but we show categ"
type textarea "x"
type textarea "according to this code we show id but we show catego"
type textarea "x"
type textarea "according to this code we show id but we show categor"
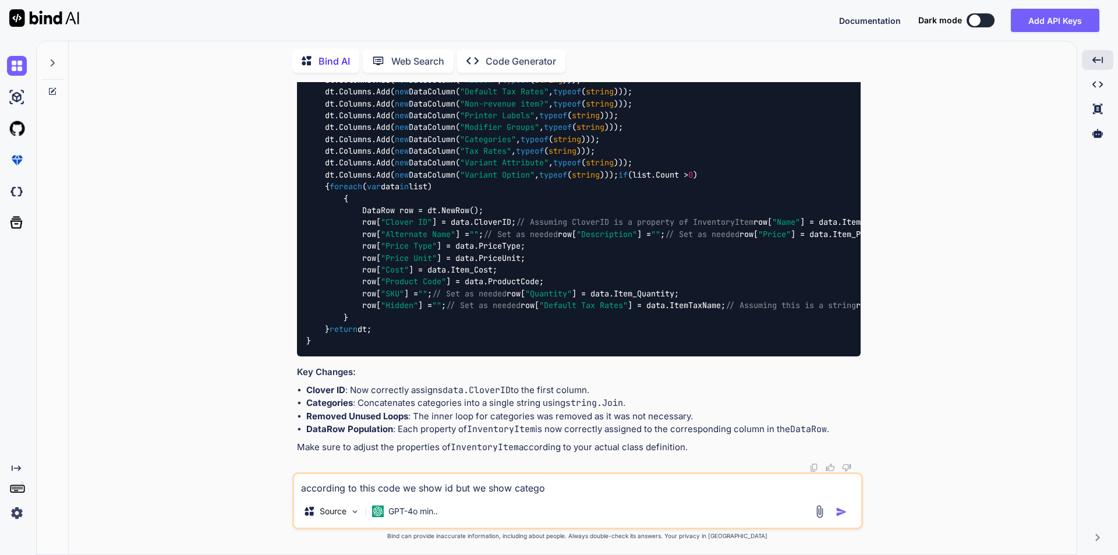
type textarea "x"
type textarea "according to this code we show id but we show category"
type textarea "x"
type textarea "according to this code we show id but we show category"
type textarea "x"
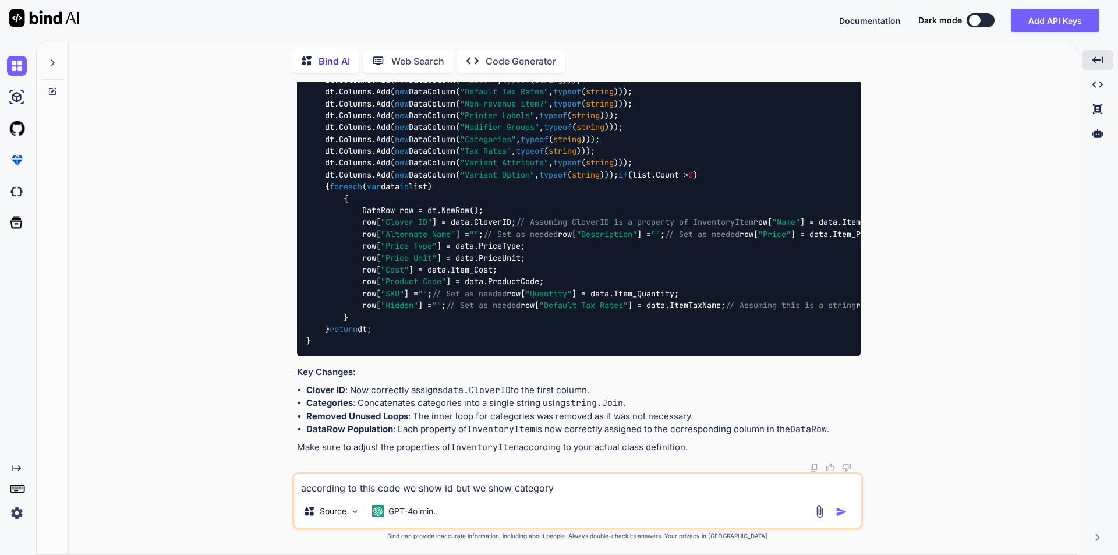
type textarea "according to this code we show id but we show category n"
type textarea "x"
type textarea "according to this code we show id but we show category nam"
type textarea "x"
type textarea "according to this code we show id but we show category name"
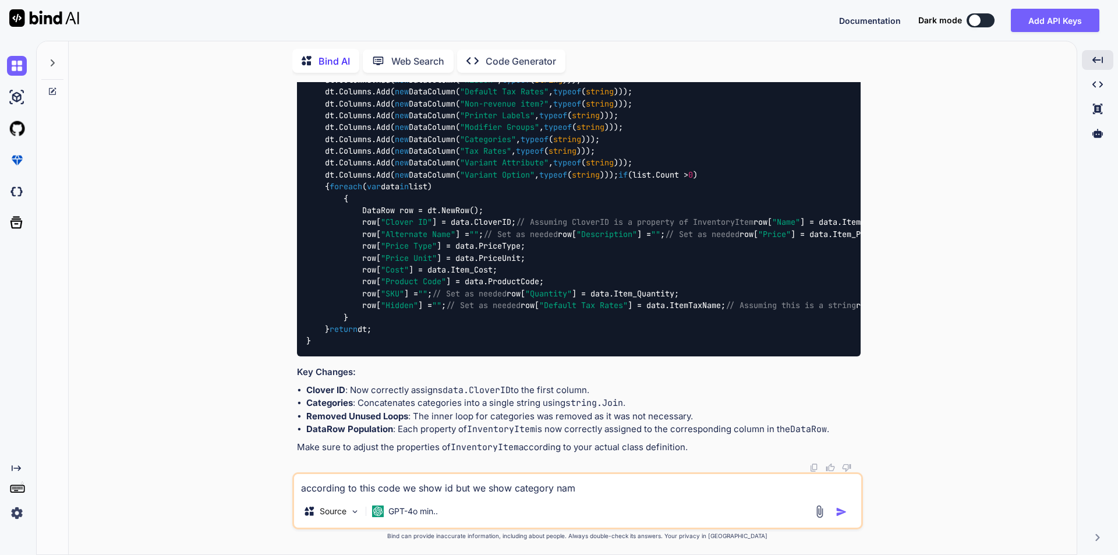
type textarea "x"
type textarea "according to this code we show id but we show category name"
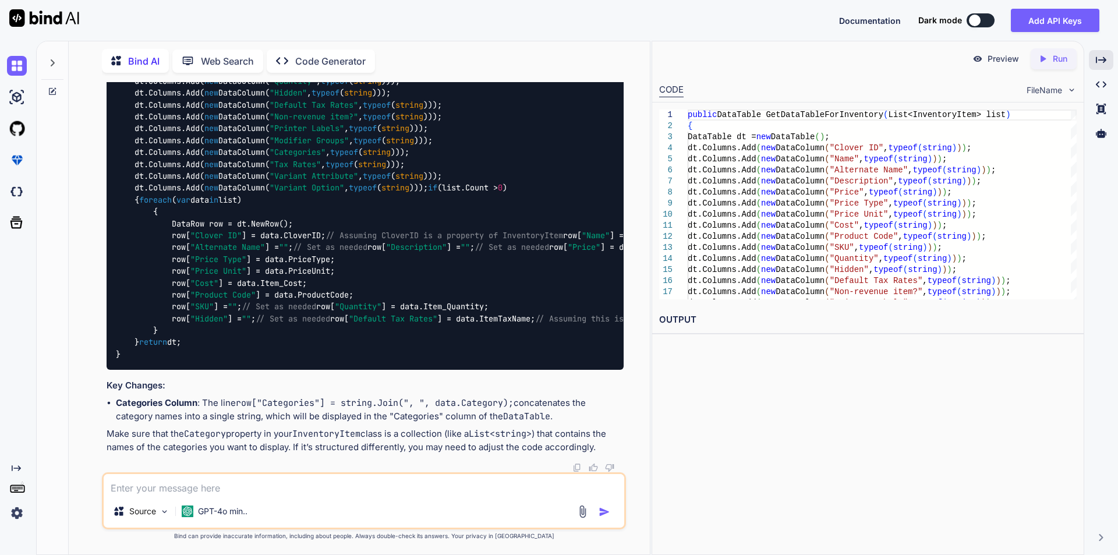
scroll to position [1820, 0]
click at [211, 491] on textarea at bounding box center [364, 484] width 521 height 21
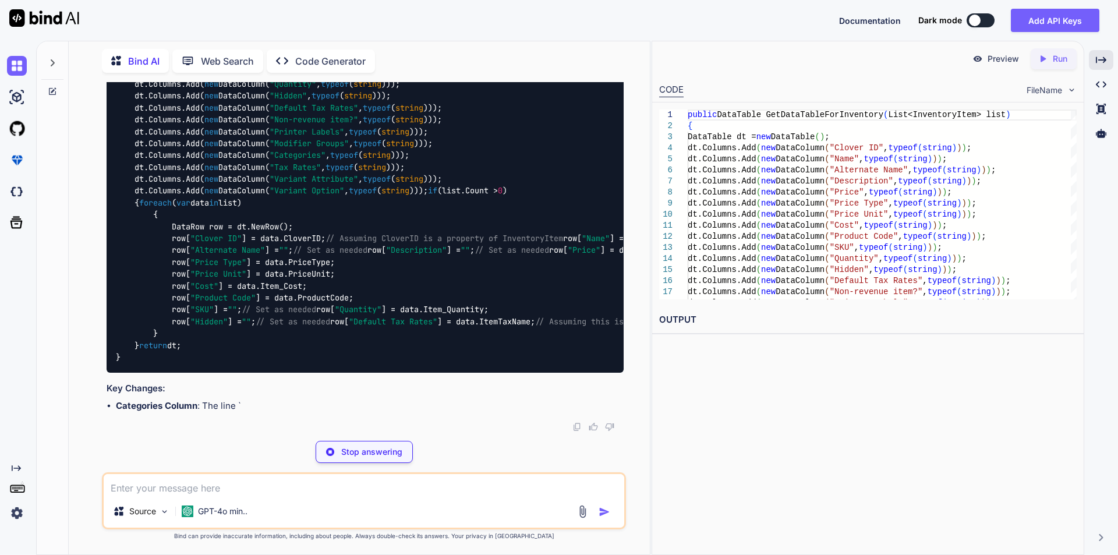
scroll to position [2892, 0]
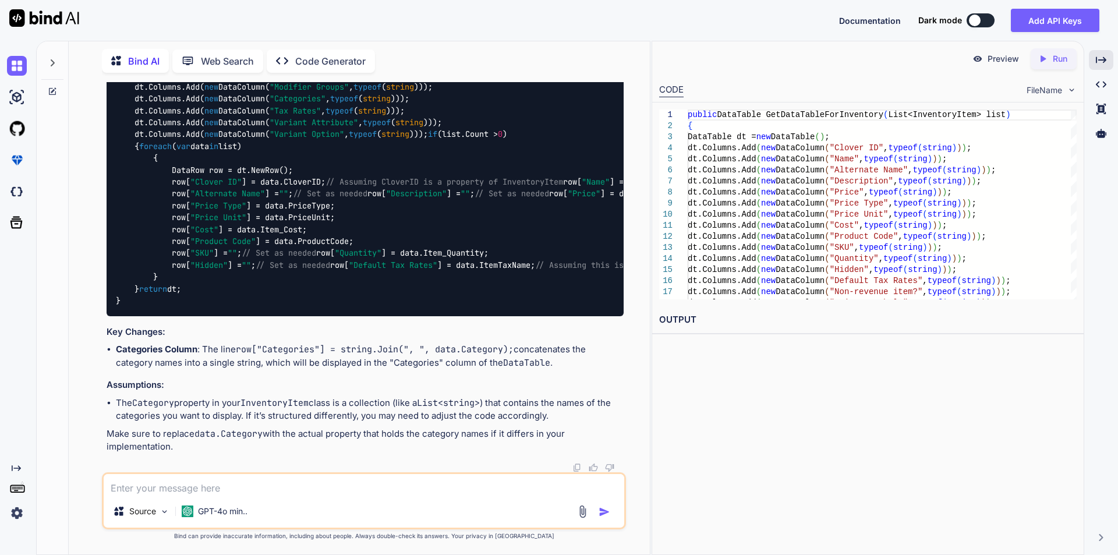
drag, startPoint x: 172, startPoint y: 238, endPoint x: 423, endPoint y: 239, distance: 251.0
copy code "row[ "Categories" ] = string .Join( ", " , data.Category);"
click at [211, 482] on textarea at bounding box center [364, 484] width 521 height 21
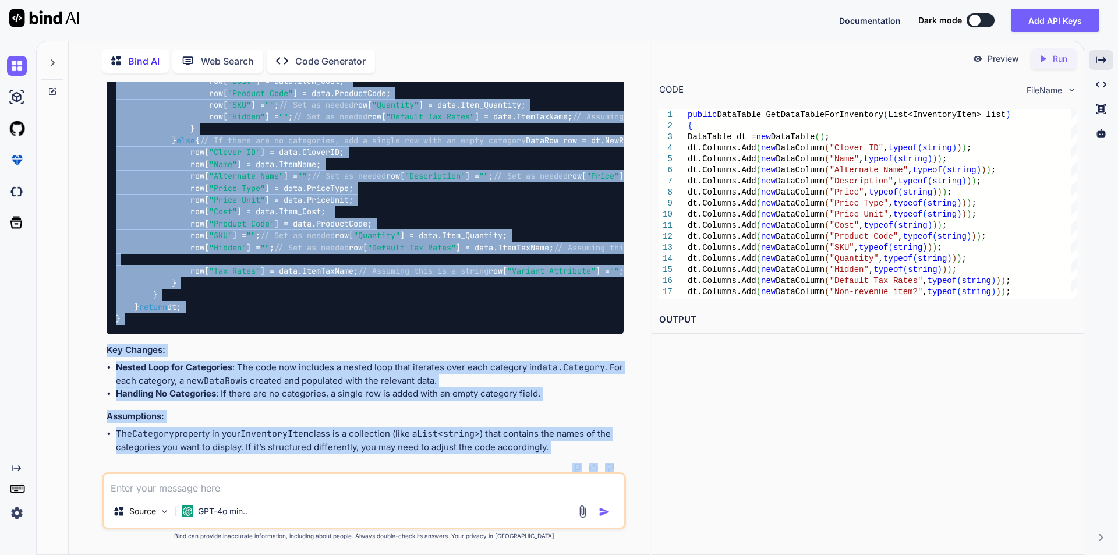
scroll to position [4413, 0]
drag, startPoint x: 155, startPoint y: 226, endPoint x: 188, endPoint y: 290, distance: 71.6
copy code "foreach ( var data in list) { // Assuming data.Category is a list of category n…"
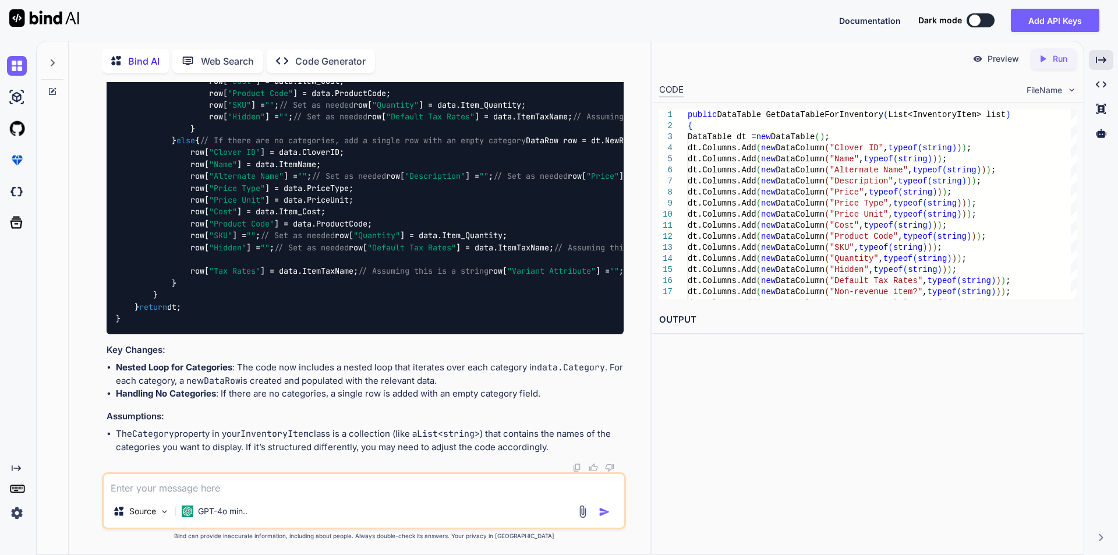
drag, startPoint x: 132, startPoint y: 277, endPoint x: 176, endPoint y: 289, distance: 46.1
copy code "if (list.Count > 0 ) { foreach ( var data in list) { // Assuming data.Category …"
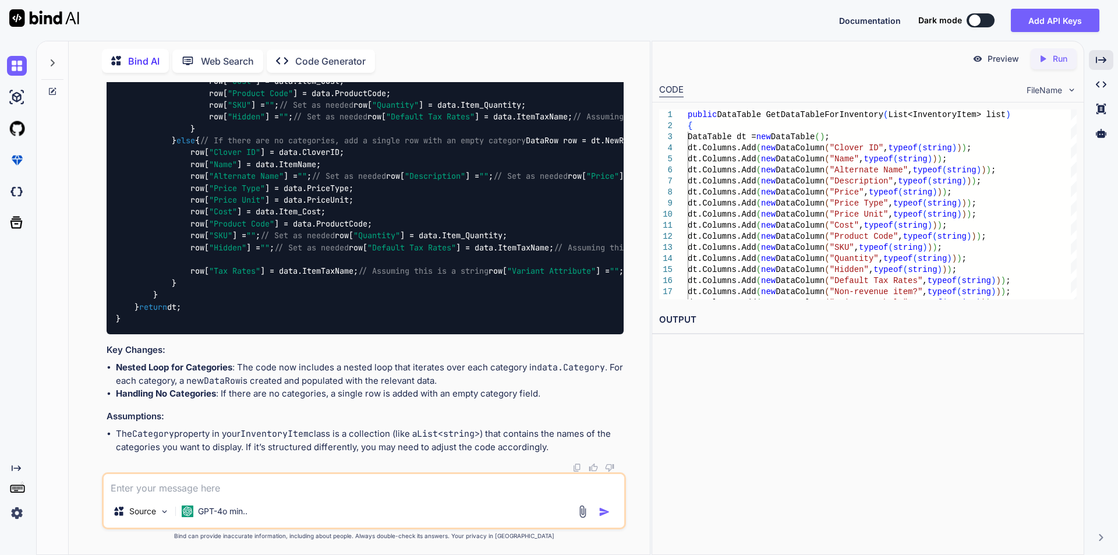
drag, startPoint x: 173, startPoint y: 222, endPoint x: 396, endPoint y: 274, distance: 229.1
copy code "var categories = data.Category; // This should be a List<string> or similar if …"
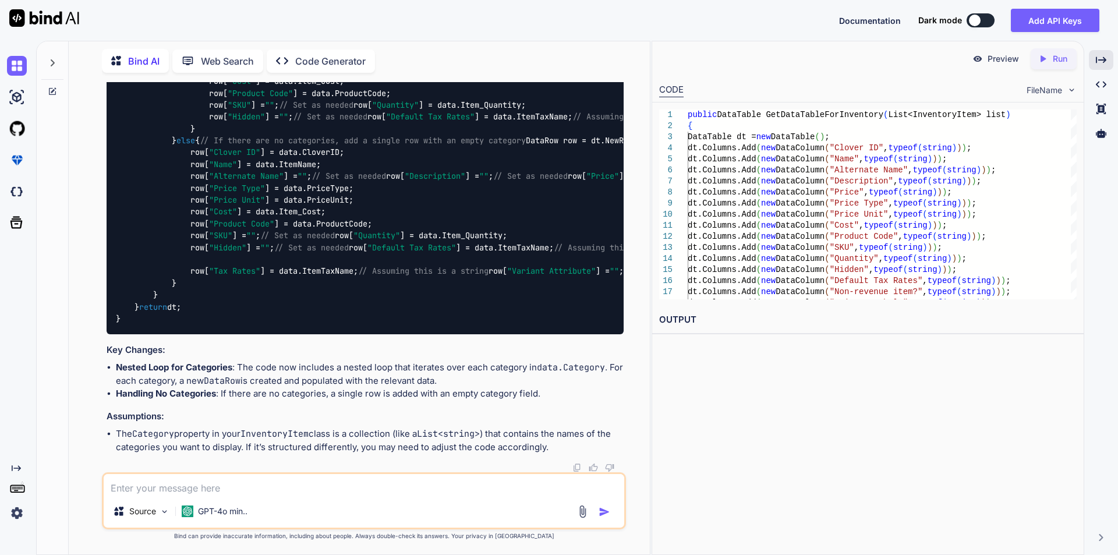
scroll to position [3831, 0]
